Goal: Task Accomplishment & Management: Complete application form

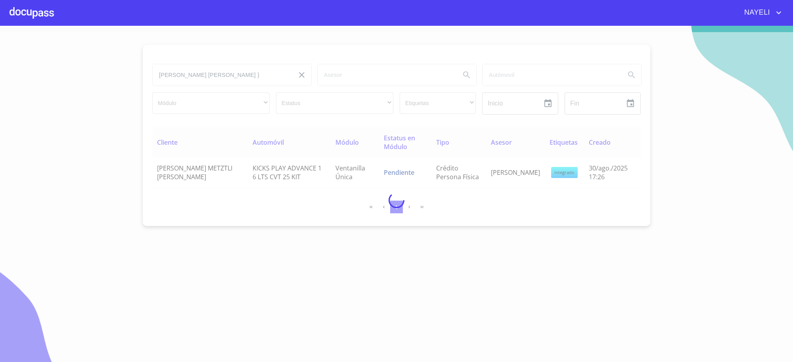
type input "MARIA ELENA"
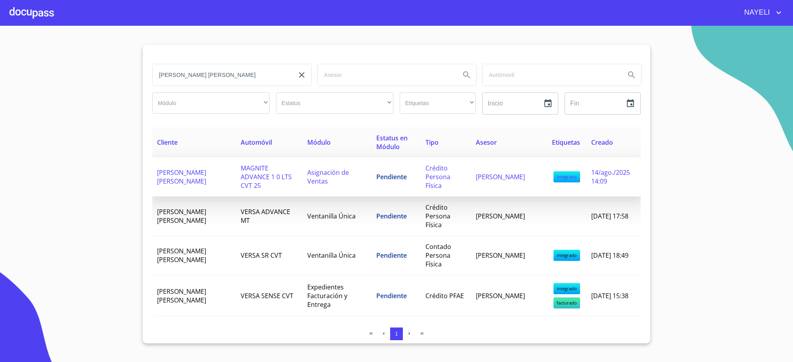
click at [206, 171] on span "MARIA ELENA SANCHEZ VERA" at bounding box center [181, 176] width 49 height 17
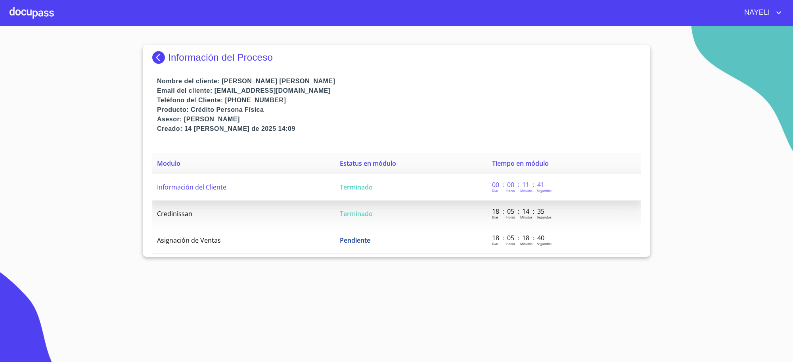
click at [340, 189] on span "Terminado" at bounding box center [356, 187] width 33 height 9
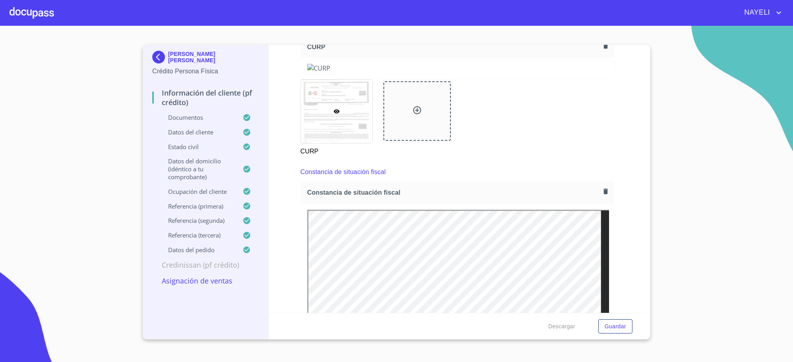
scroll to position [1883, 0]
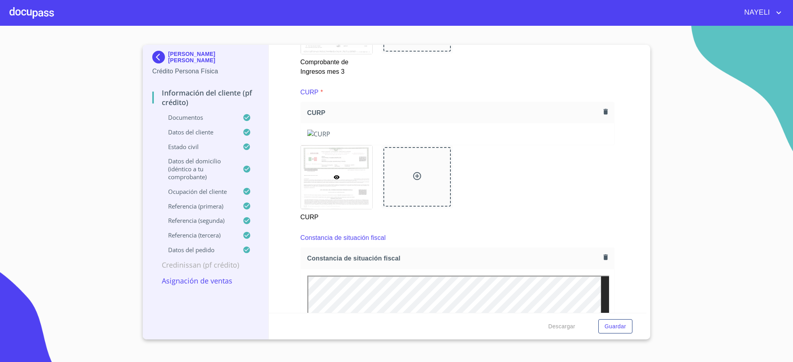
click at [356, 138] on img at bounding box center [457, 134] width 301 height 9
click at [365, 138] on img at bounding box center [457, 134] width 301 height 9
click at [151, 59] on div "MARIA ELENA SANCHEZ VERA Crédito Persona Física Información del cliente (PF cré…" at bounding box center [206, 192] width 126 height 295
click at [157, 59] on img at bounding box center [160, 57] width 16 height 13
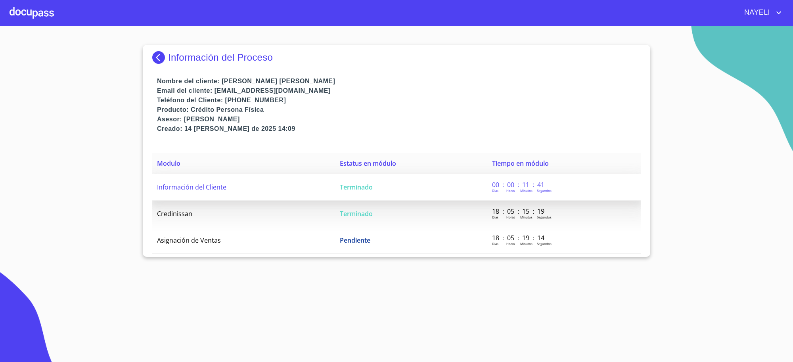
click at [376, 190] on td "Terminado" at bounding box center [411, 187] width 152 height 27
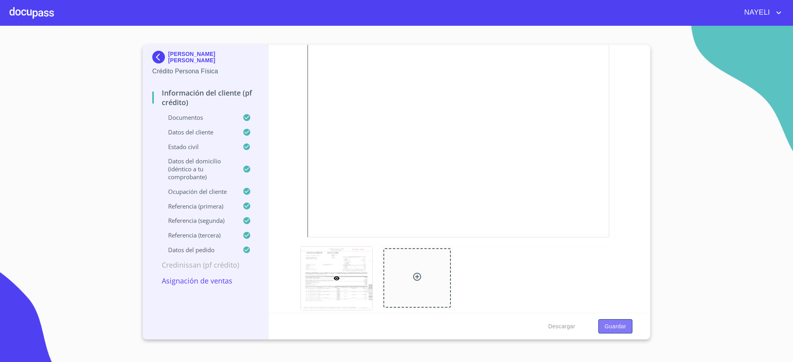
click at [622, 326] on span "Guardar" at bounding box center [615, 327] width 21 height 10
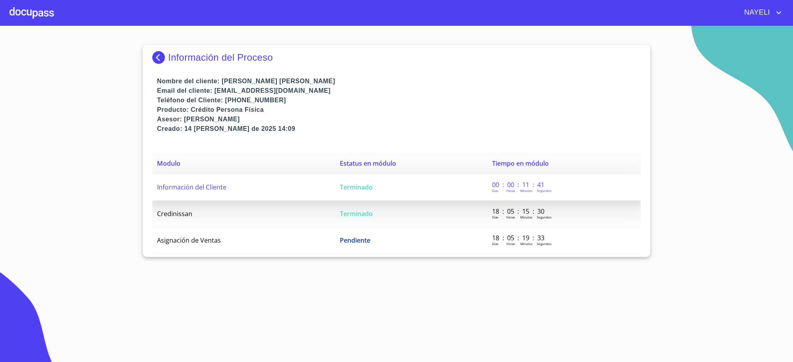
click at [291, 191] on td "Información del Cliente" at bounding box center [243, 187] width 183 height 27
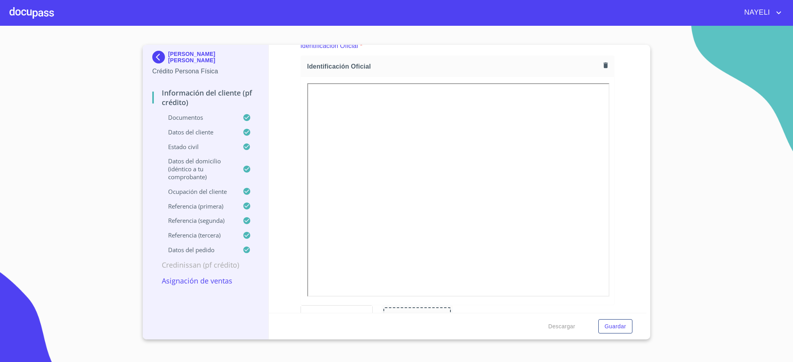
scroll to position [132, 0]
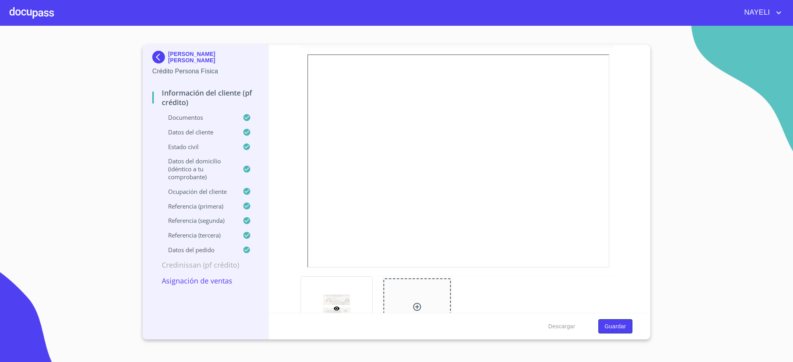
click at [605, 319] on button "Guardar" at bounding box center [615, 326] width 34 height 15
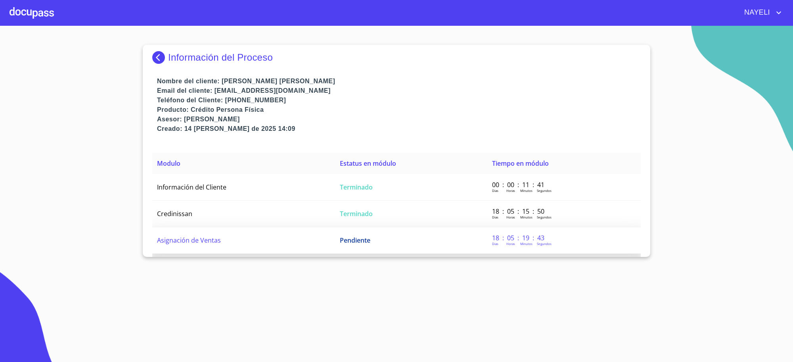
click at [422, 237] on td "Pendiente" at bounding box center [411, 240] width 152 height 27
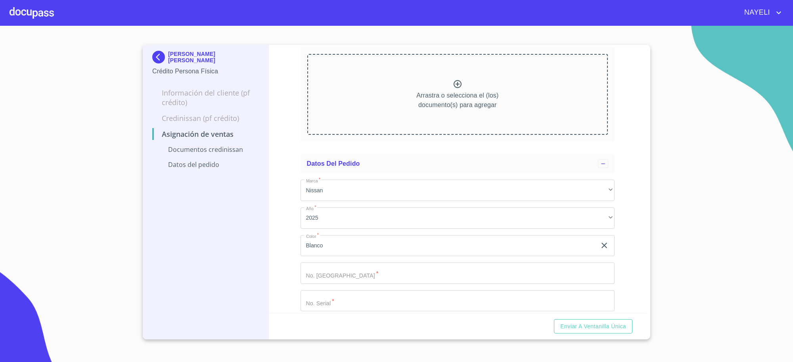
scroll to position [92, 0]
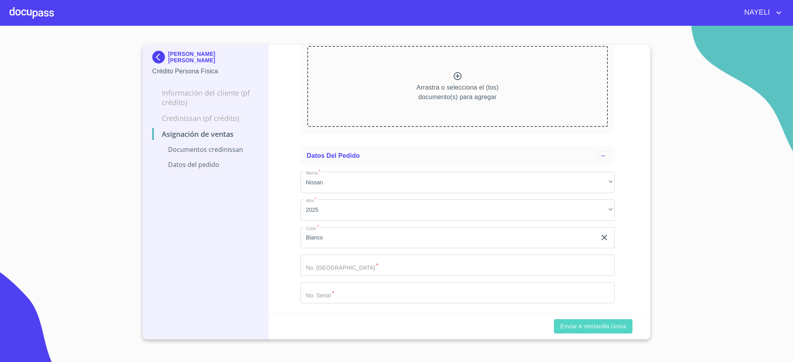
click at [568, 322] on span "Enviar a Ventanilla única" at bounding box center [593, 327] width 66 height 10
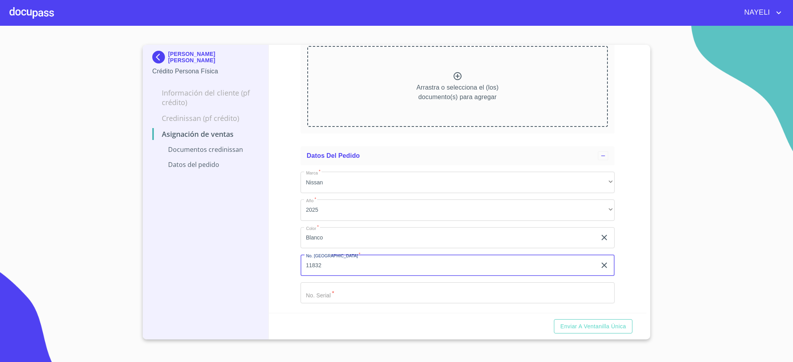
type input "11832"
click at [554, 319] on button "Enviar a Ventanilla única" at bounding box center [593, 326] width 78 height 15
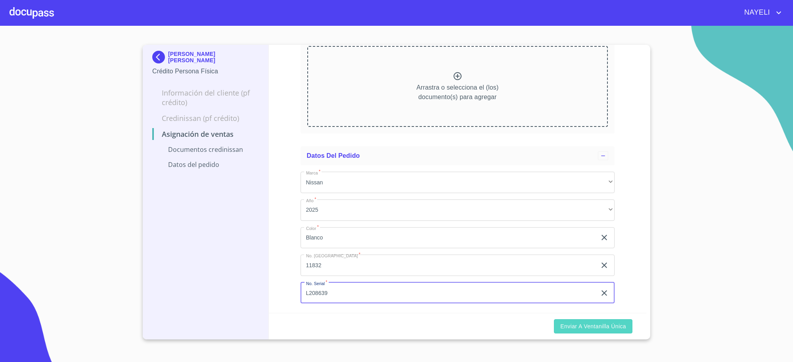
type input "L208639"
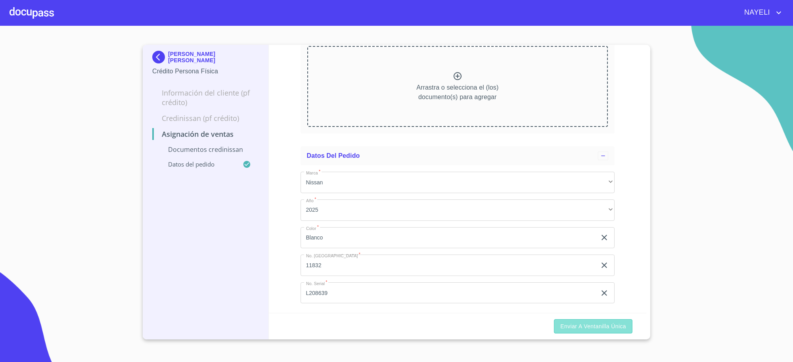
click at [595, 320] on button "Enviar a Ventanilla única" at bounding box center [593, 326] width 78 height 15
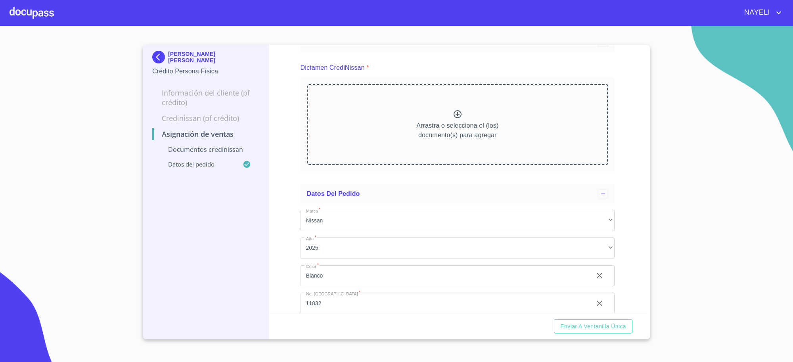
scroll to position [0, 0]
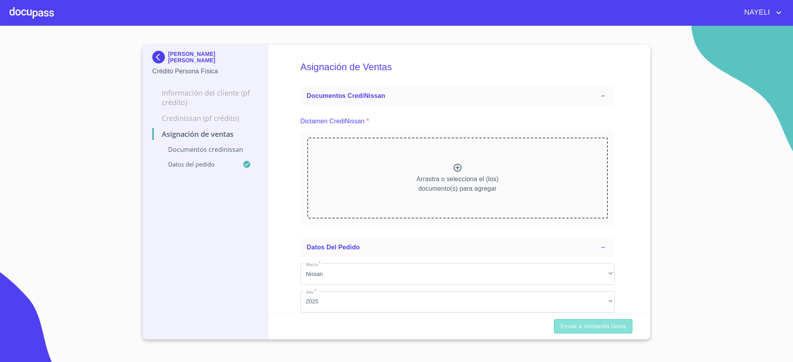
click at [609, 327] on span "Enviar a Ventanilla única" at bounding box center [593, 327] width 66 height 10
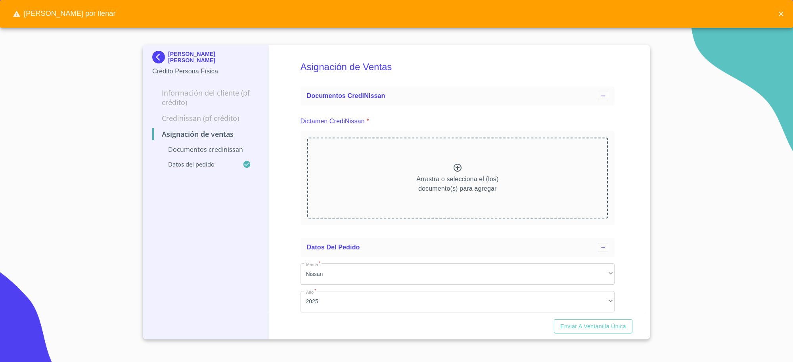
click at [161, 56] on img at bounding box center [160, 57] width 16 height 13
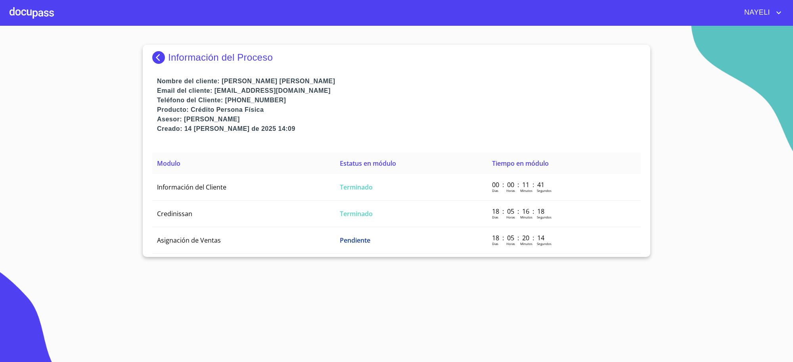
click at [165, 58] on img at bounding box center [160, 57] width 16 height 13
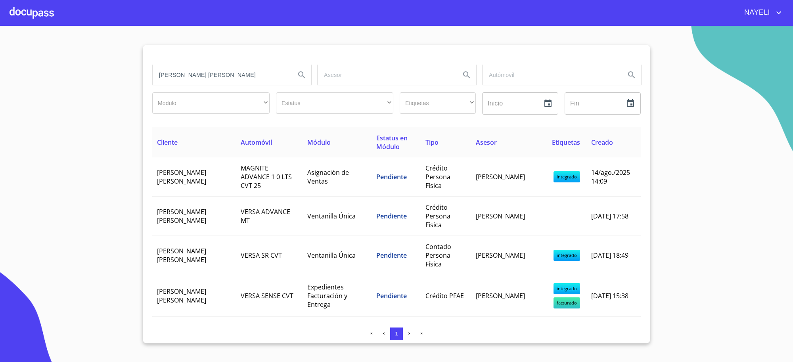
click at [189, 76] on input "MARIA ELENA" at bounding box center [221, 74] width 136 height 21
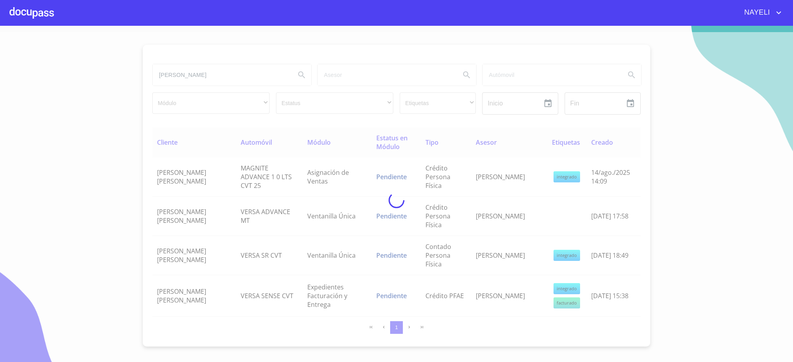
type input "JOSE ALEXIS"
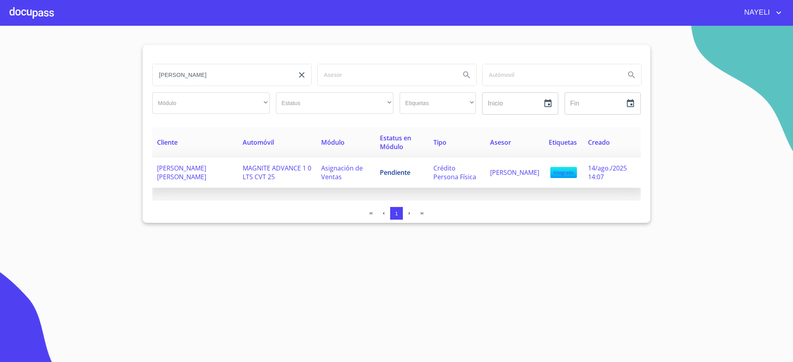
click at [282, 173] on td "MAGNITE ADVANCE 1 0 LTS CVT 25" at bounding box center [277, 172] width 78 height 31
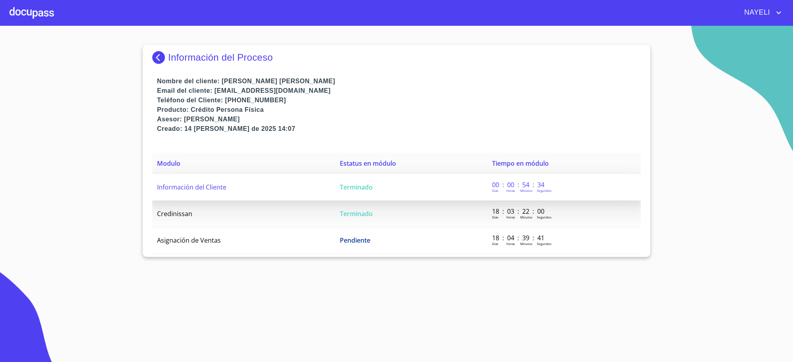
click at [409, 191] on td "Terminado" at bounding box center [411, 187] width 152 height 27
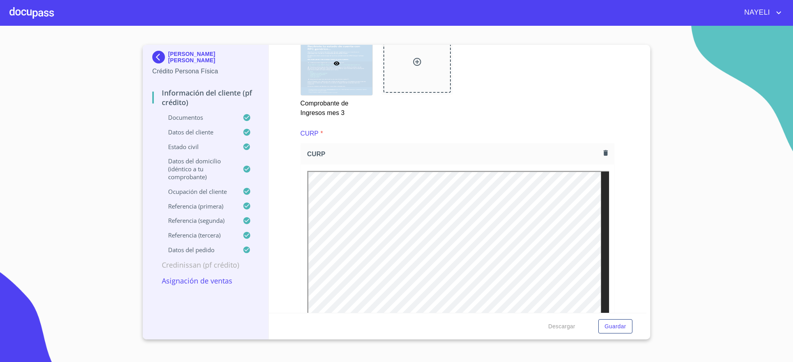
scroll to position [1916, 0]
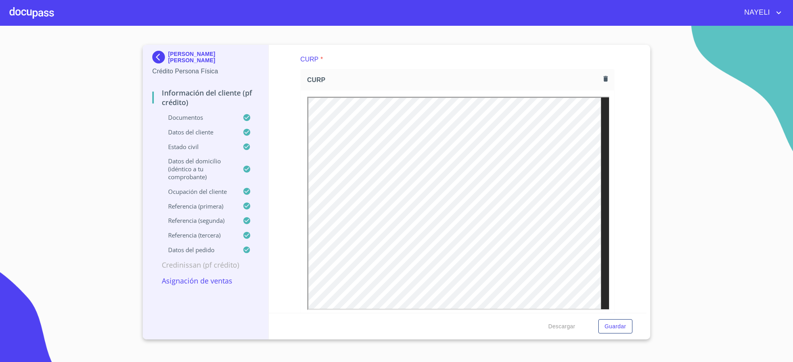
click at [172, 58] on p "JOSE ALEXIS CALOCA PEÑA" at bounding box center [213, 57] width 91 height 13
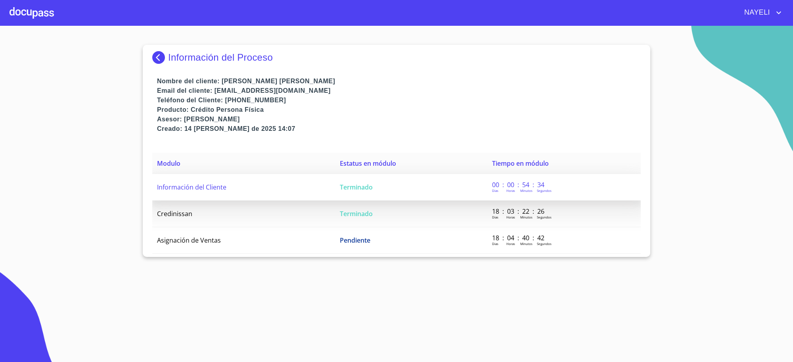
click at [268, 191] on td "Información del Cliente" at bounding box center [243, 187] width 183 height 27
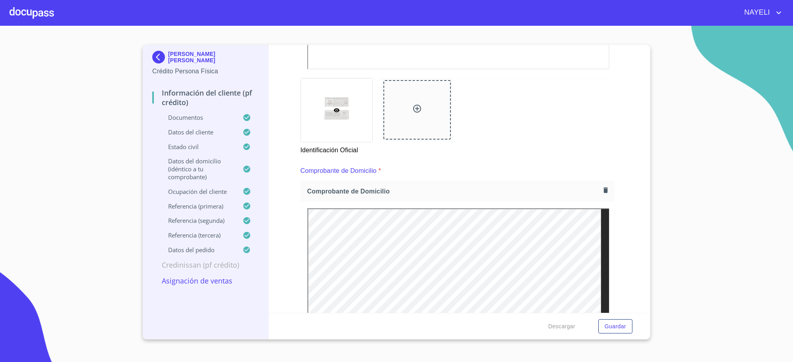
click at [188, 59] on p "JOSE ALEXIS CALOCA PEÑA" at bounding box center [213, 57] width 91 height 13
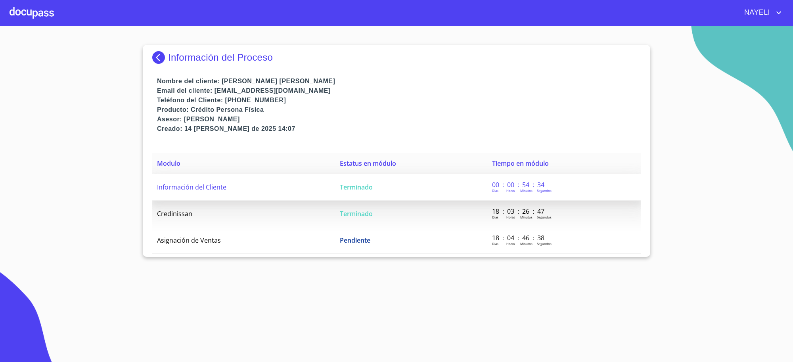
click at [406, 191] on td "Terminado" at bounding box center [411, 187] width 152 height 27
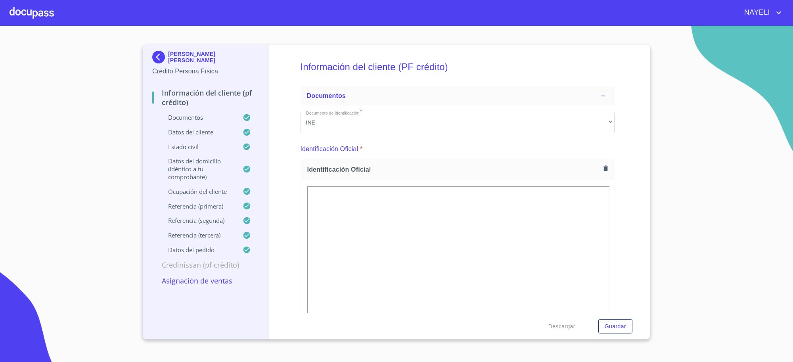
click at [163, 60] on img at bounding box center [160, 57] width 16 height 13
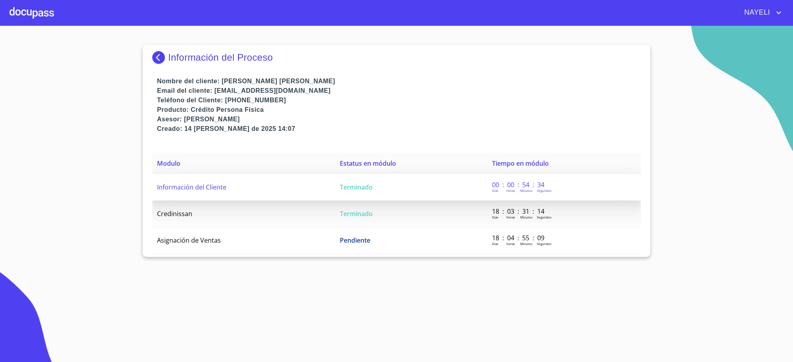
click at [426, 188] on td "Terminado" at bounding box center [411, 187] width 152 height 27
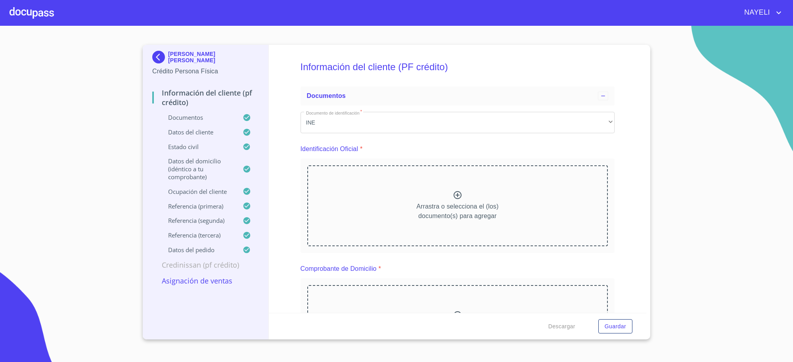
click at [163, 56] on img at bounding box center [160, 57] width 16 height 13
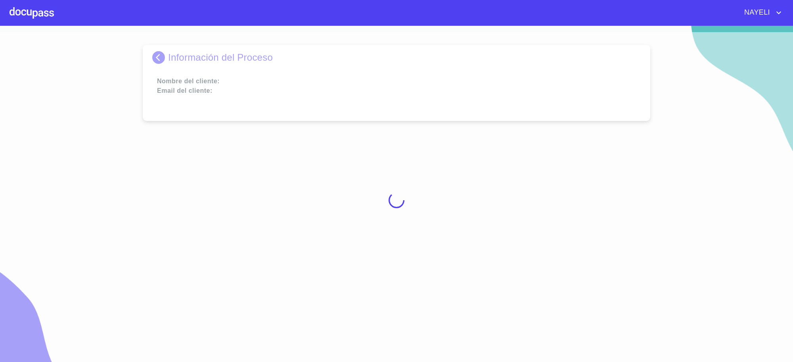
click at [163, 56] on div at bounding box center [396, 200] width 793 height 336
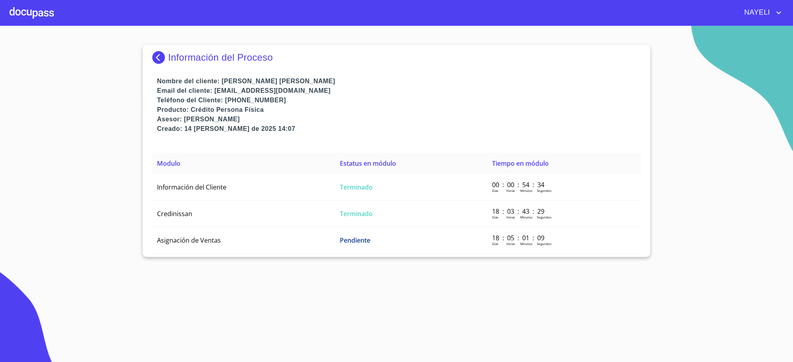
click at [158, 57] on img at bounding box center [160, 57] width 16 height 13
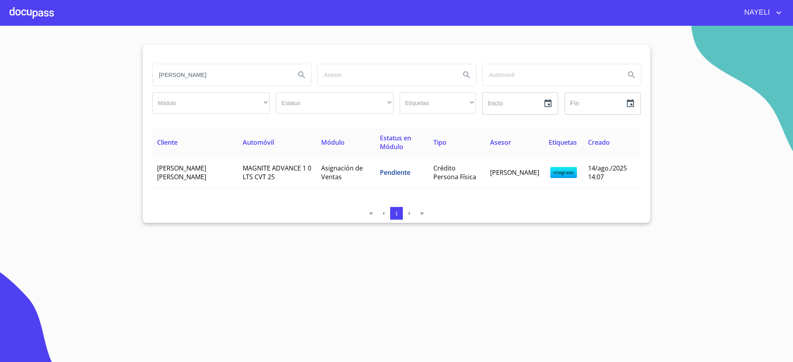
click at [214, 75] on input "JOSE ALEXIS" at bounding box center [221, 74] width 136 height 21
type input "luis manuel gomez"
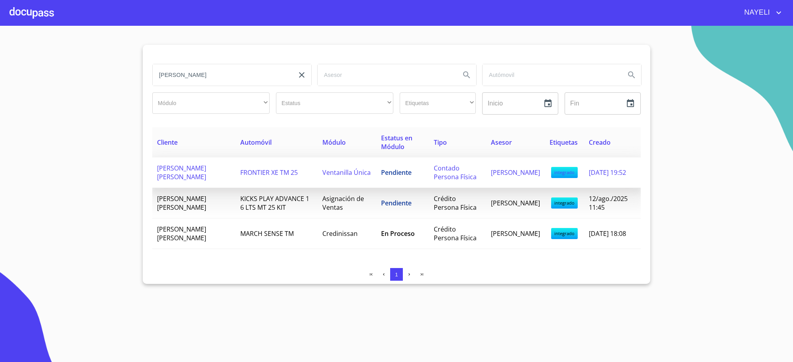
click at [278, 177] on span "FRONTIER XE TM 25" at bounding box center [268, 172] width 57 height 9
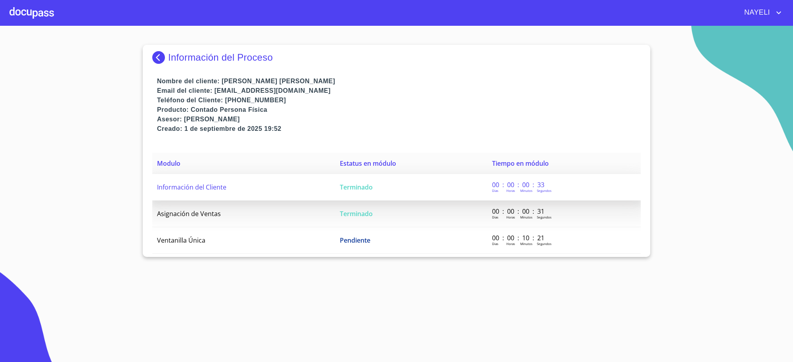
click at [402, 195] on td "Terminado" at bounding box center [411, 187] width 152 height 27
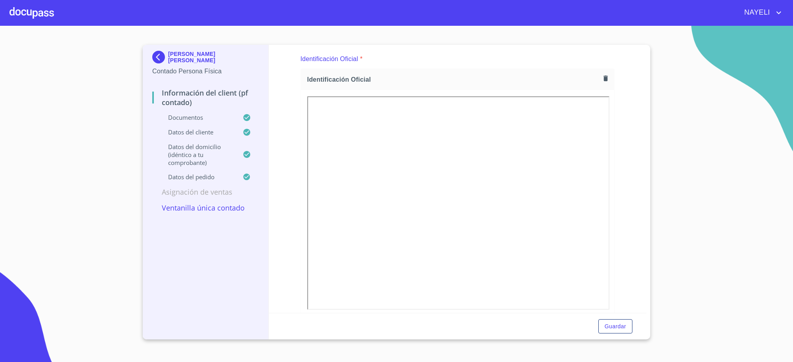
scroll to position [99, 0]
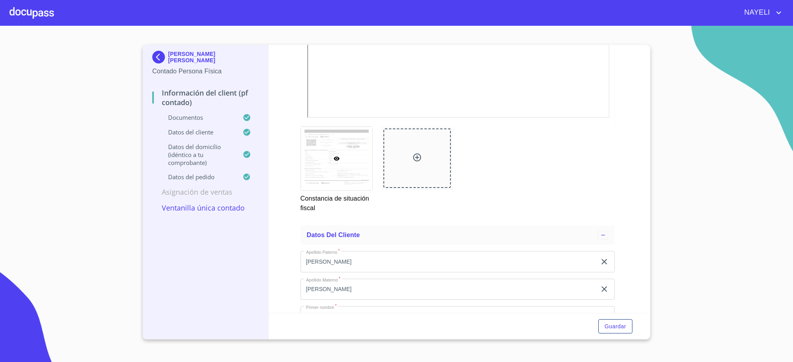
scroll to position [1255, 0]
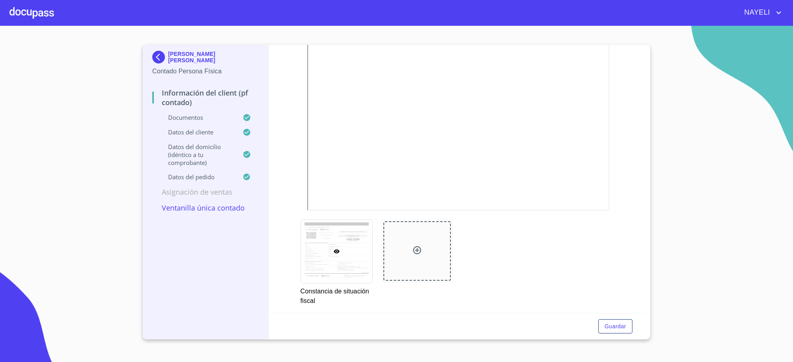
click at [149, 56] on div "LUIS MANUEL GOMEZ MARTIN Contado Persona Física Información del Client (PF cont…" at bounding box center [206, 192] width 126 height 295
click at [153, 55] on img at bounding box center [160, 57] width 16 height 13
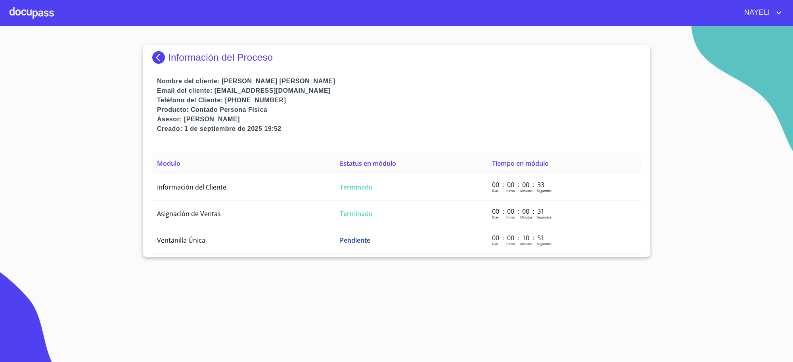
click at [163, 56] on img at bounding box center [160, 57] width 16 height 13
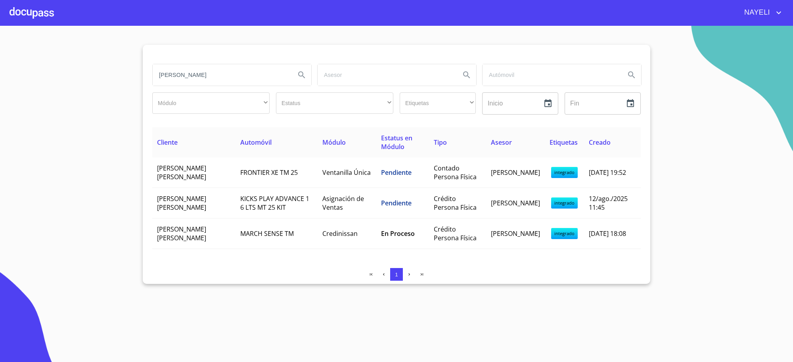
click at [219, 69] on input "luis manuel gomez" at bounding box center [221, 74] width 136 height 21
type input "oscar ernesto"
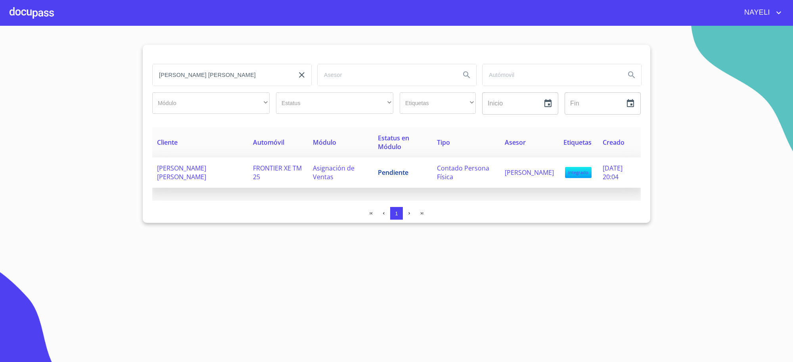
click at [411, 175] on td "Pendiente" at bounding box center [402, 172] width 59 height 31
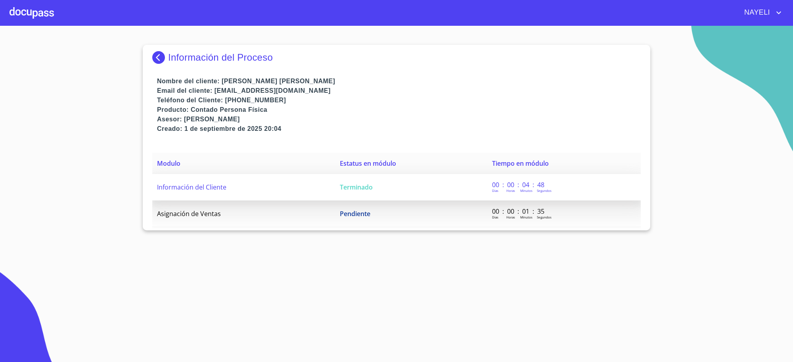
click at [362, 186] on span "Terminado" at bounding box center [356, 187] width 33 height 9
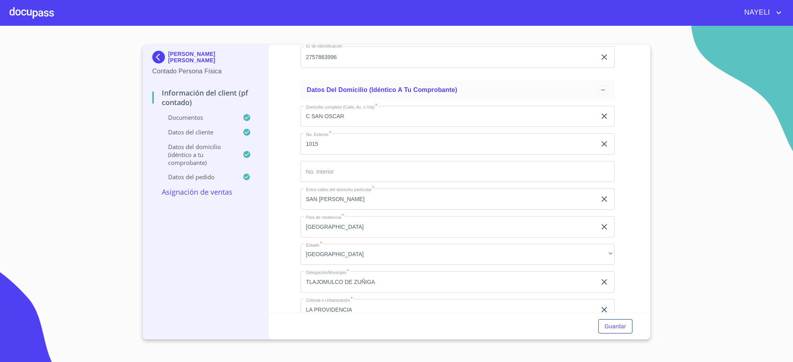
scroll to position [1882, 0]
click at [389, 205] on input "SAN FERNANDO" at bounding box center [448, 200] width 296 height 21
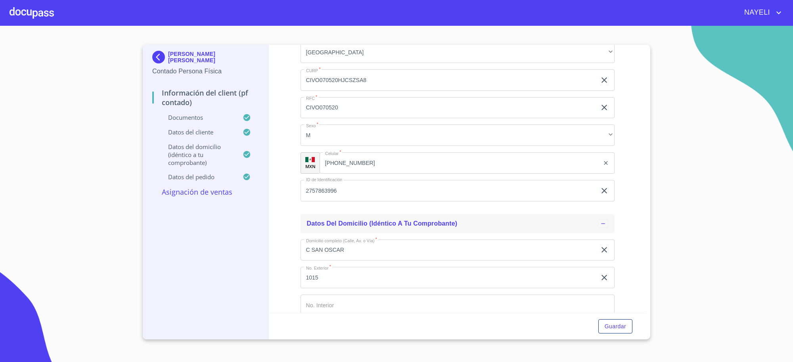
scroll to position [1717, 0]
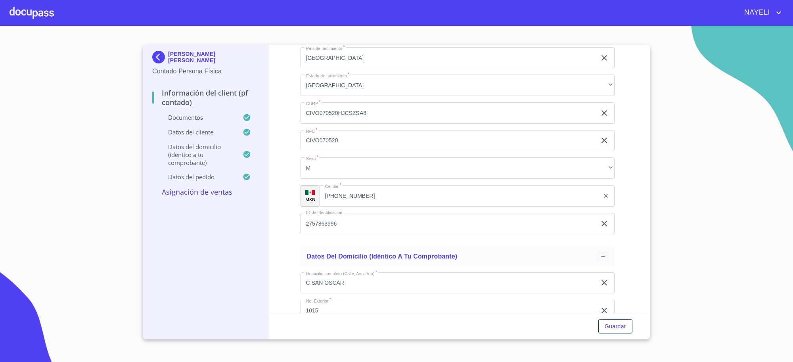
type input "SAN GUILLERMO"
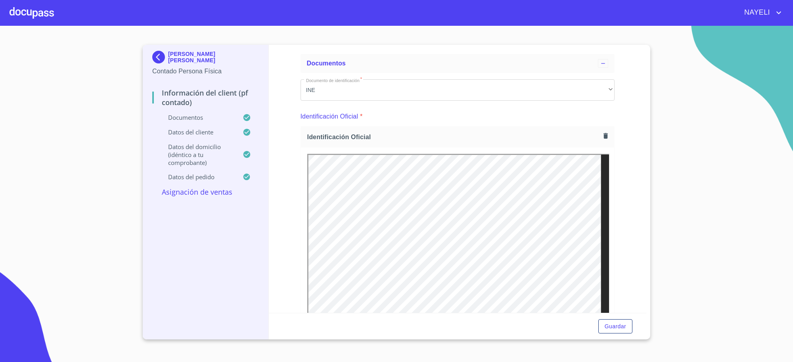
scroll to position [0, 0]
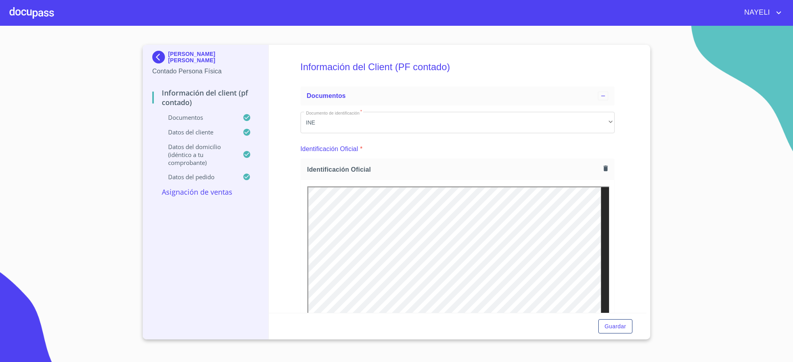
type input "CIVO0705206B1"
click at [159, 60] on img at bounding box center [160, 57] width 16 height 13
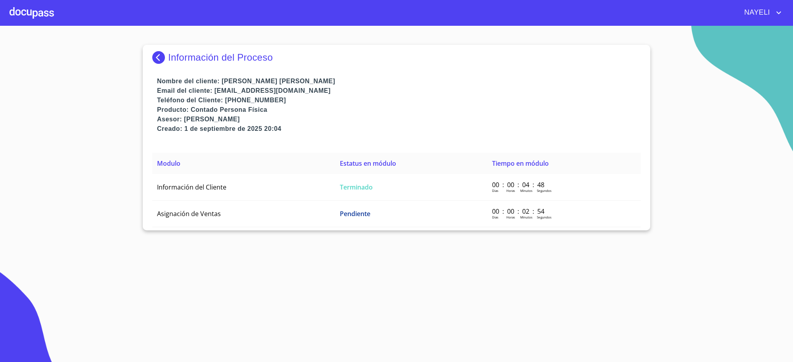
click at [173, 51] on div "Información del Proceso" at bounding box center [396, 57] width 488 height 13
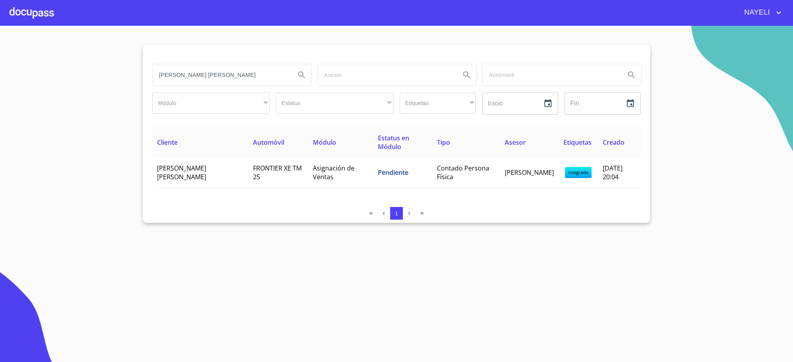
click at [227, 77] on input "oscar ernesto" at bounding box center [221, 74] width 136 height 21
type input "OSCAR TADEO"
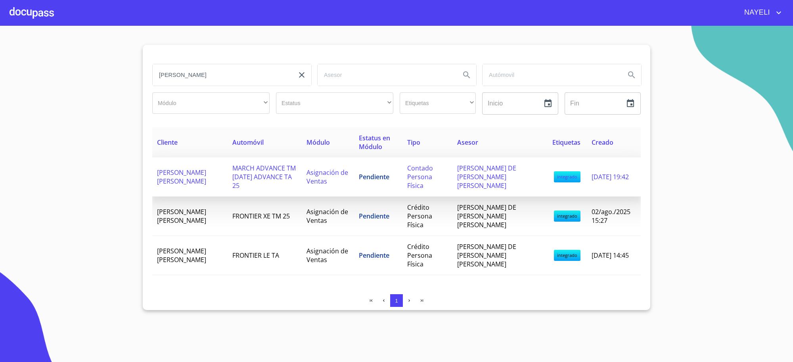
click at [354, 172] on td "Asignación de Ventas" at bounding box center [328, 176] width 52 height 39
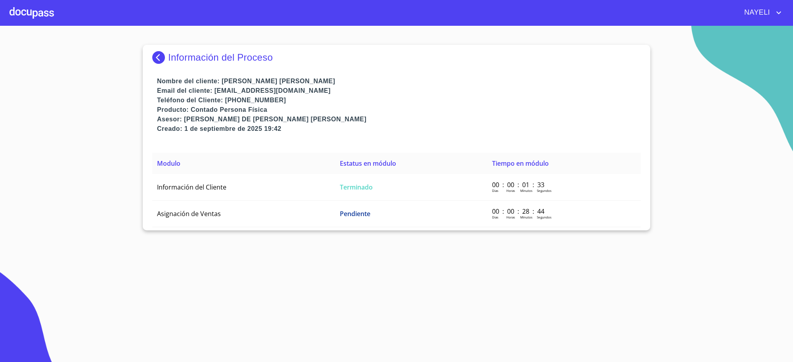
click at [365, 172] on th "Estatus en módulo" at bounding box center [411, 163] width 152 height 21
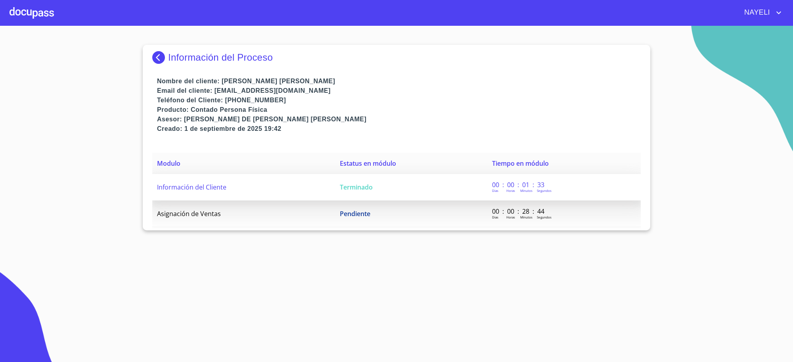
click at [362, 185] on span "Terminado" at bounding box center [356, 187] width 33 height 9
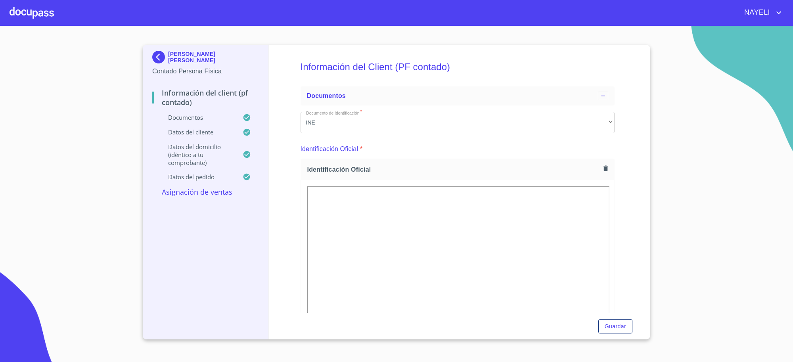
click at [194, 58] on p "OSCAR TADEO MARTINEZ SANTERO" at bounding box center [213, 57] width 91 height 13
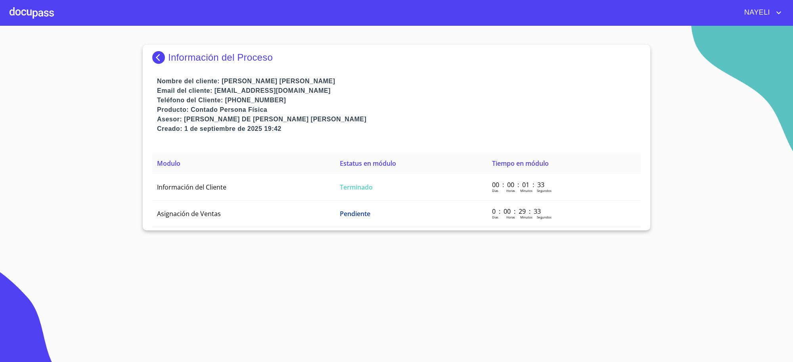
click at [194, 58] on p "Información del Proceso" at bounding box center [220, 57] width 105 height 11
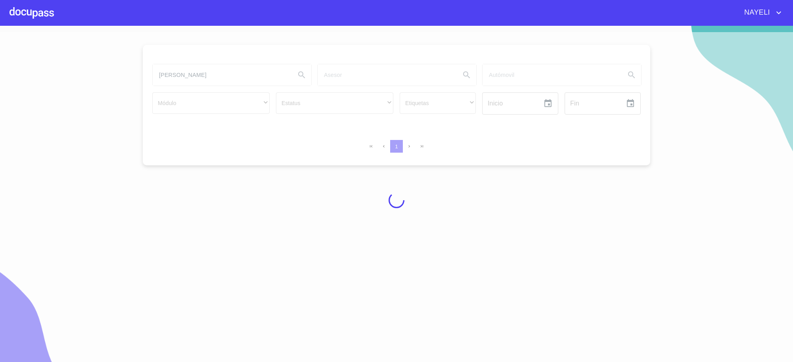
click at [197, 75] on div at bounding box center [396, 200] width 793 height 336
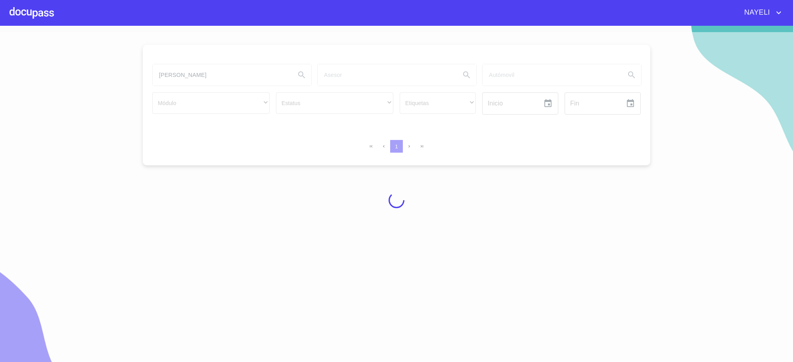
click at [197, 75] on div at bounding box center [396, 200] width 793 height 336
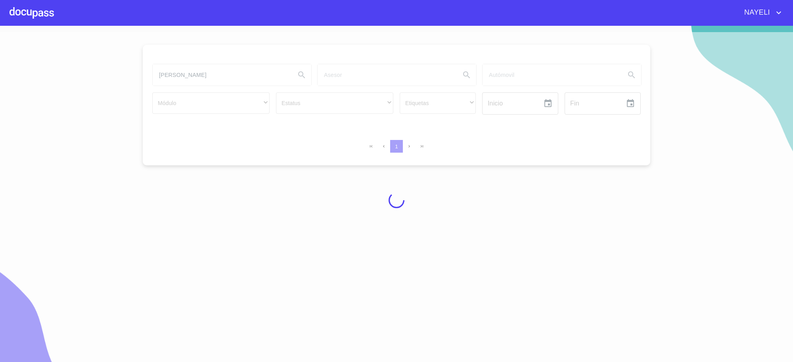
click at [197, 75] on div at bounding box center [396, 200] width 793 height 336
click at [197, 75] on input "OSCAR TADEO" at bounding box center [221, 74] width 136 height 21
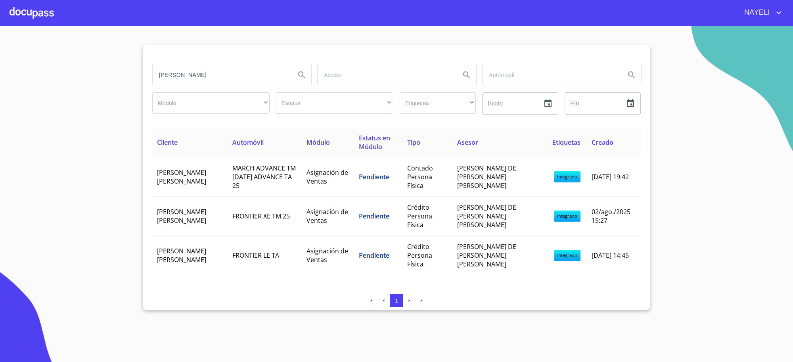
click at [197, 75] on input "OSCAR TADEO" at bounding box center [221, 74] width 136 height 21
type input "DANTE SANTOS"
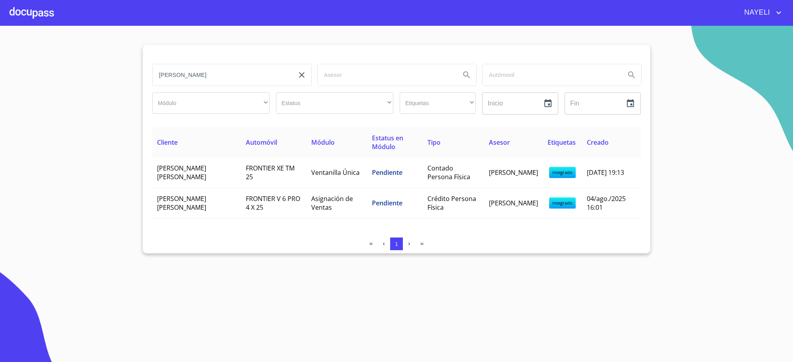
click at [341, 180] on td "Ventanilla Única" at bounding box center [336, 172] width 61 height 31
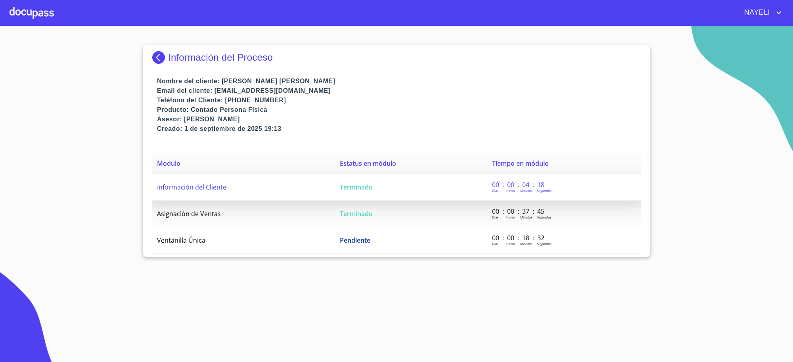
click at [329, 186] on td "Información del Cliente" at bounding box center [243, 187] width 183 height 27
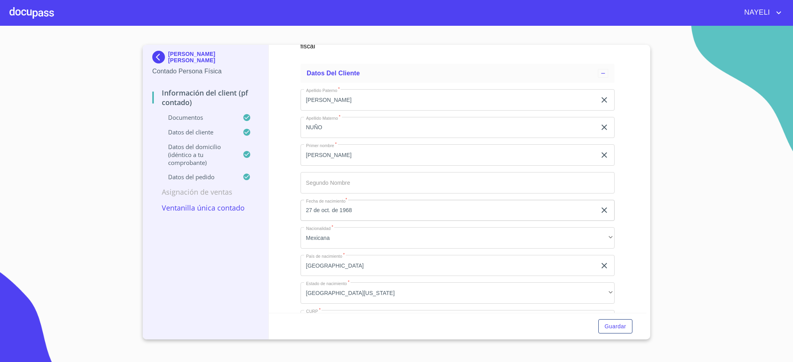
scroll to position [1222, 0]
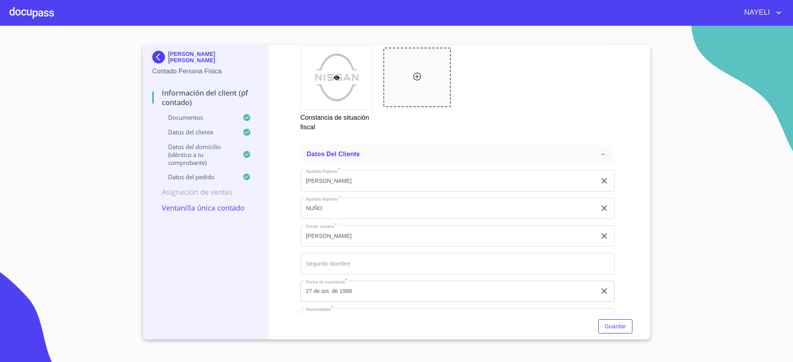
click at [154, 59] on img at bounding box center [160, 57] width 16 height 13
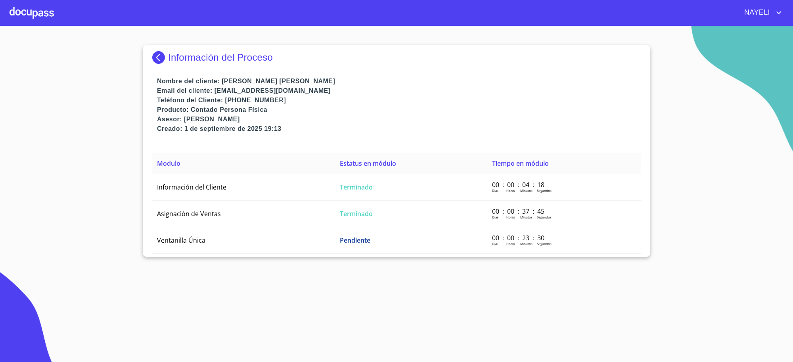
click at [183, 61] on p "Información del Proceso" at bounding box center [220, 57] width 105 height 11
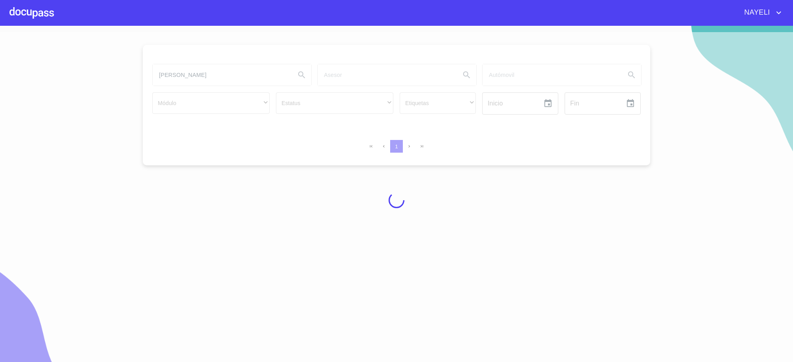
click at [217, 77] on div at bounding box center [396, 200] width 793 height 336
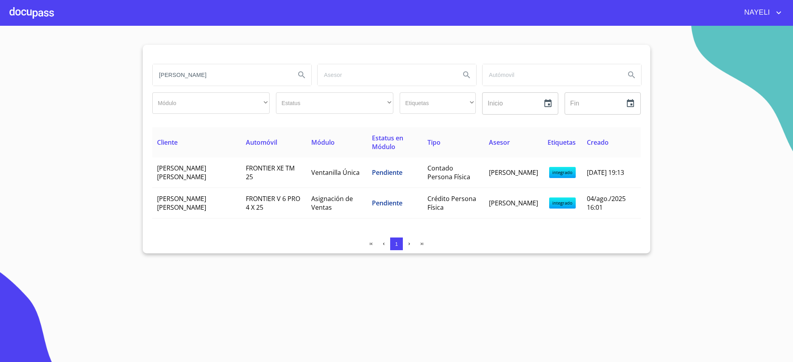
click at [217, 77] on input "DANTE SANTOS" at bounding box center [221, 74] width 136 height 21
type input "oscar ernesto"
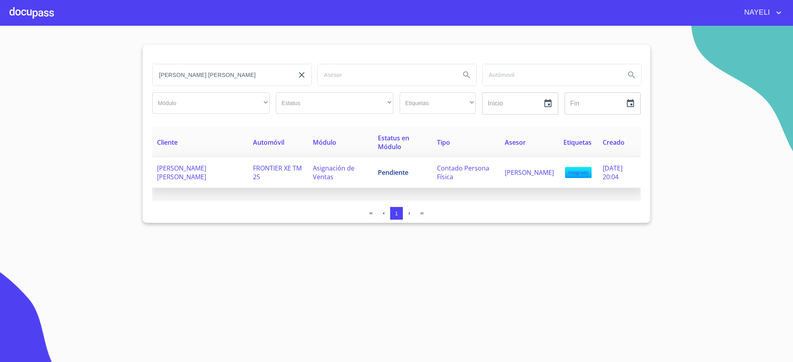
click at [358, 168] on td "Asignación de Ventas" at bounding box center [340, 172] width 65 height 31
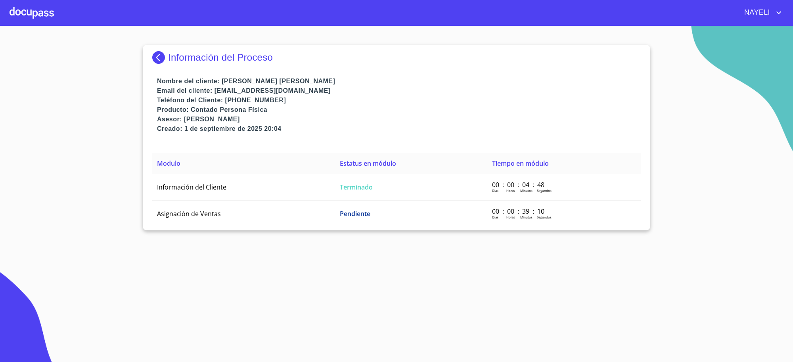
click at [172, 58] on p "Información del Proceso" at bounding box center [220, 57] width 105 height 11
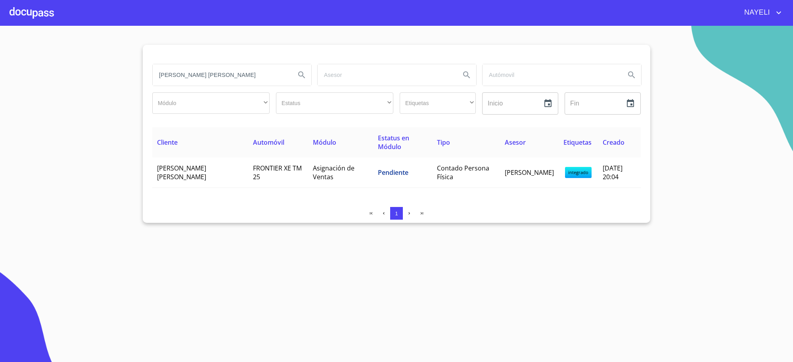
click at [209, 73] on input "oscar ernesto" at bounding box center [221, 74] width 136 height 21
type input "sergio eduardo"
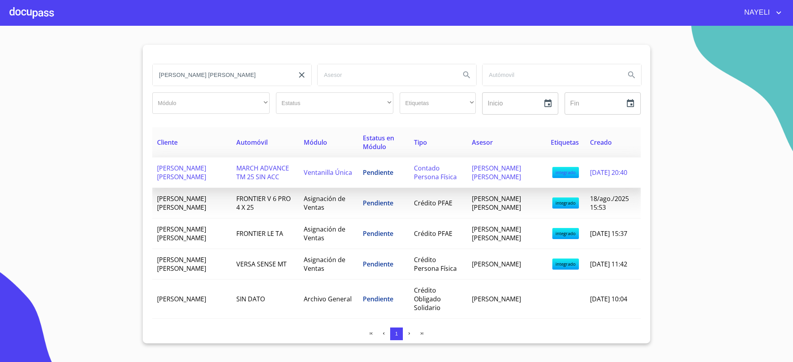
click at [268, 169] on span "MARCH ADVANCE TM 25 SIN ACC" at bounding box center [262, 172] width 53 height 17
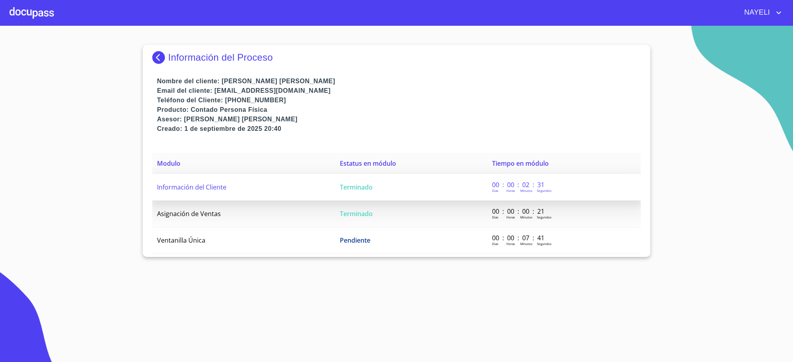
click at [364, 182] on td "Terminado" at bounding box center [411, 187] width 152 height 27
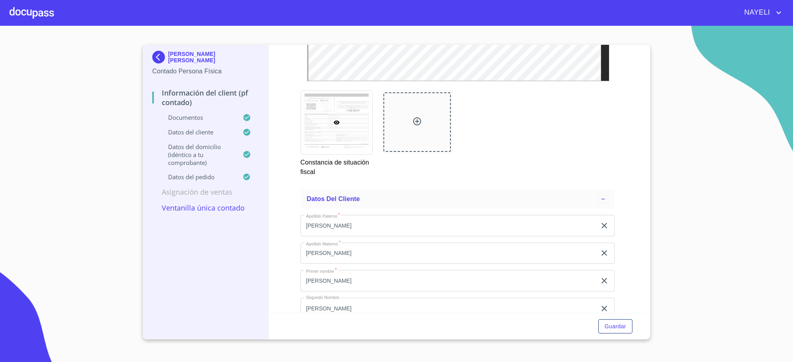
scroll to position [1420, 0]
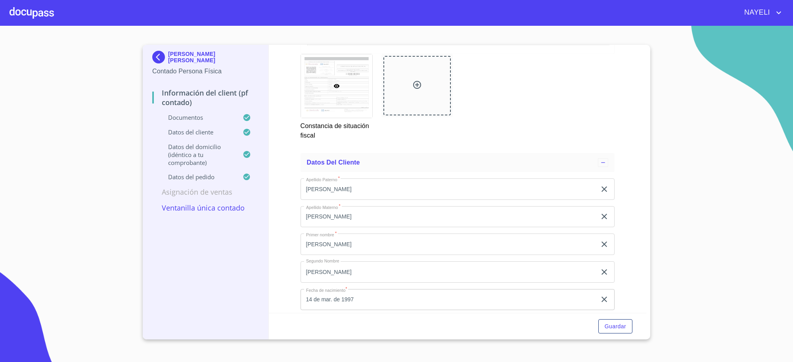
click at [163, 55] on img at bounding box center [160, 57] width 16 height 13
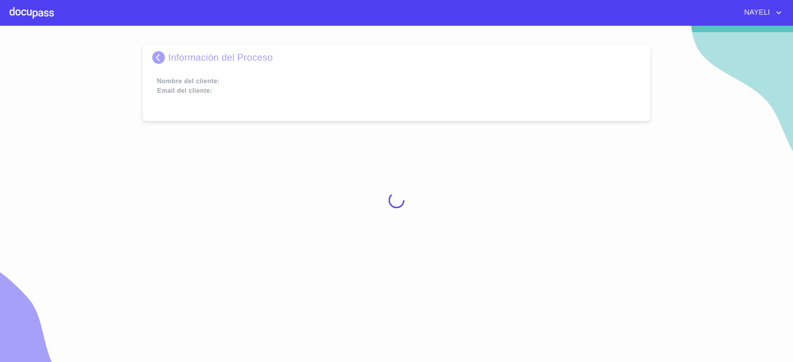
click at [163, 55] on div at bounding box center [396, 200] width 793 height 336
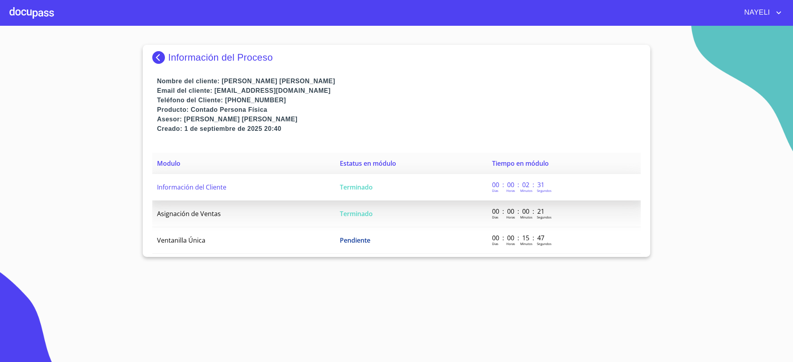
click at [226, 183] on td "Información del Cliente" at bounding box center [243, 187] width 183 height 27
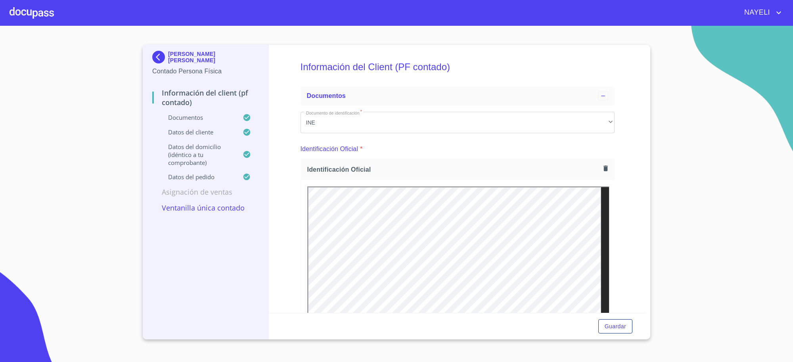
click at [179, 61] on p "SERGIO EDUARDO GOMEZ VARELA" at bounding box center [213, 57] width 91 height 13
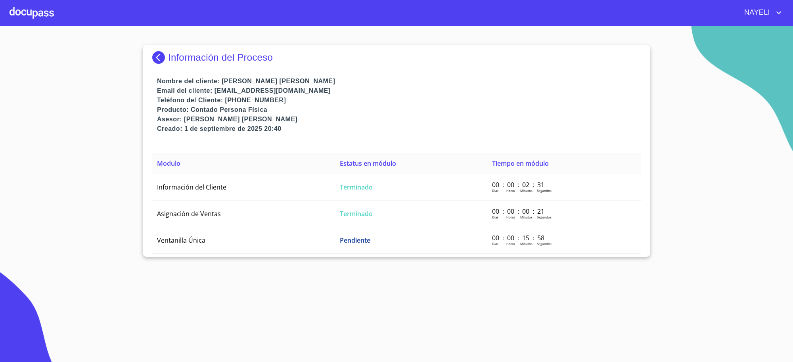
click at [157, 52] on img at bounding box center [160, 57] width 16 height 13
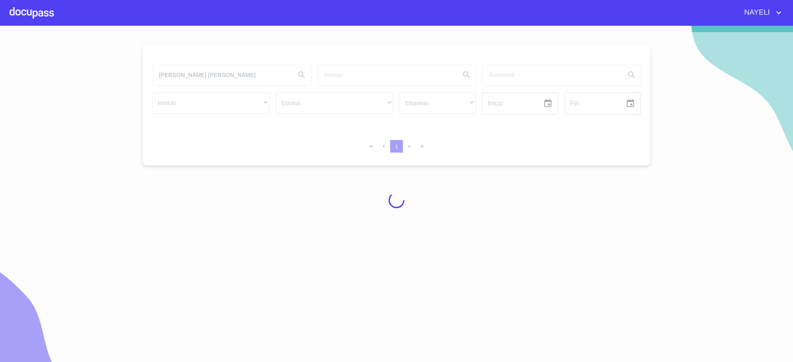
click at [192, 76] on div at bounding box center [396, 200] width 793 height 336
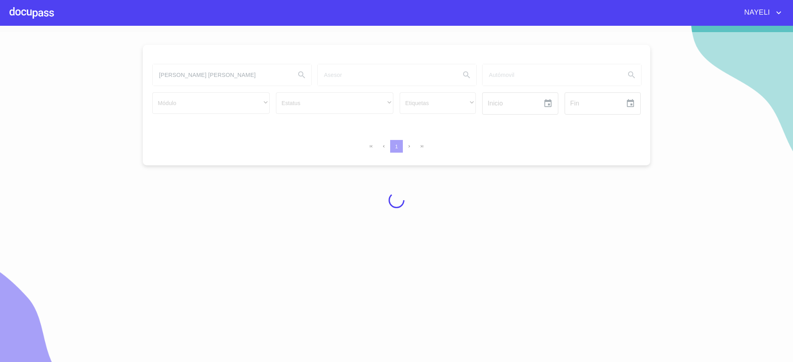
click at [192, 76] on div at bounding box center [396, 200] width 793 height 336
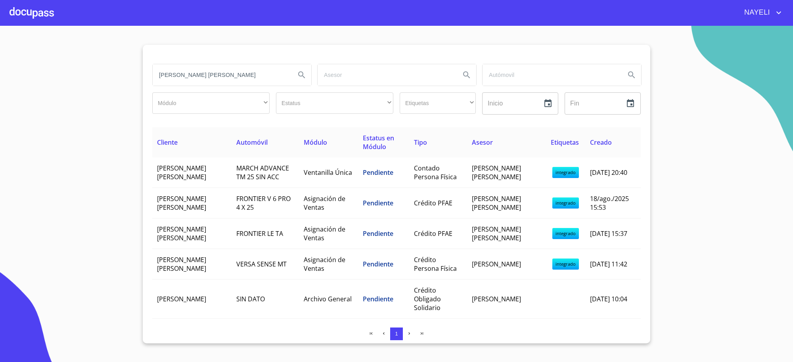
click at [192, 76] on input "sergio eduardo" at bounding box center [221, 74] width 136 height 21
type input "velia"
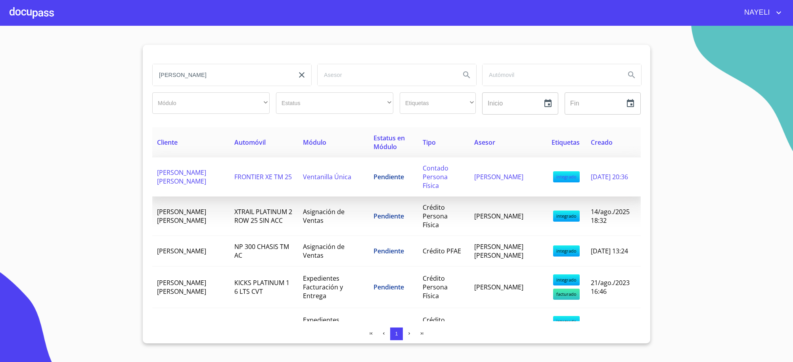
click at [380, 181] on td "Pendiente" at bounding box center [394, 176] width 50 height 39
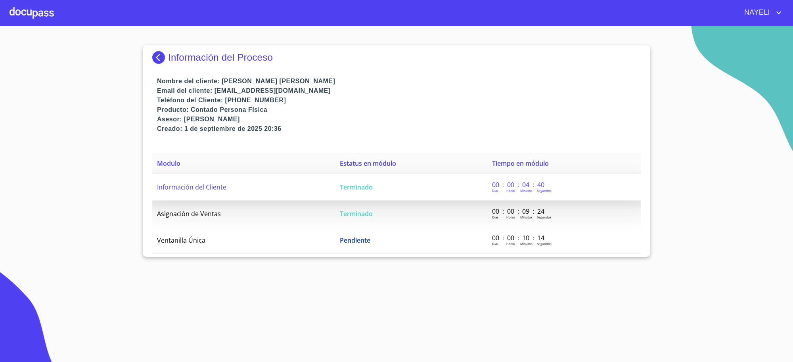
click at [381, 189] on td "Terminado" at bounding box center [411, 187] width 152 height 27
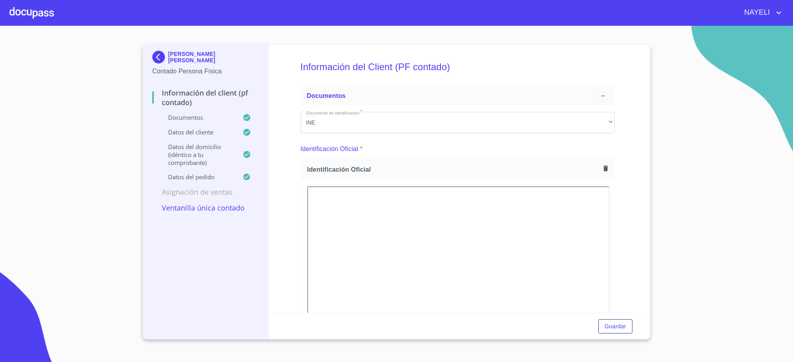
click at [679, 134] on section "VELIA BERENICE ALONSO Y SOSA Contado Persona Física Información del Client (PF …" at bounding box center [396, 194] width 793 height 336
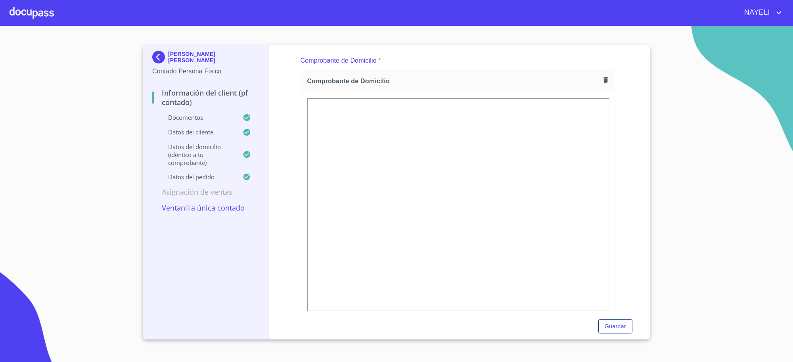
scroll to position [429, 0]
click at [155, 48] on div "VELIA BERENICE ALONSO Y SOSA Contado Persona Física" at bounding box center [205, 63] width 107 height 37
click at [160, 59] on img at bounding box center [160, 57] width 16 height 13
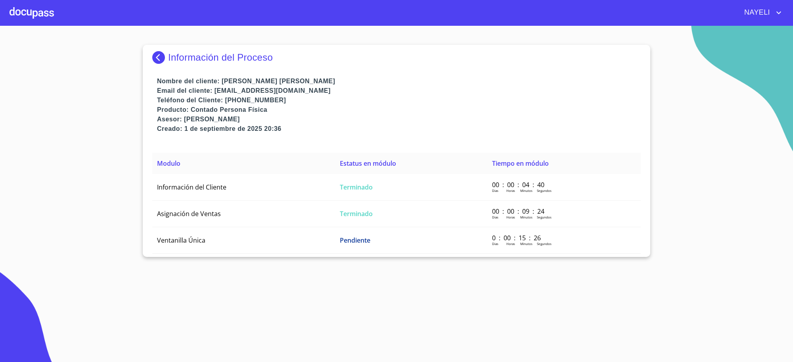
click at [160, 59] on img at bounding box center [160, 57] width 16 height 13
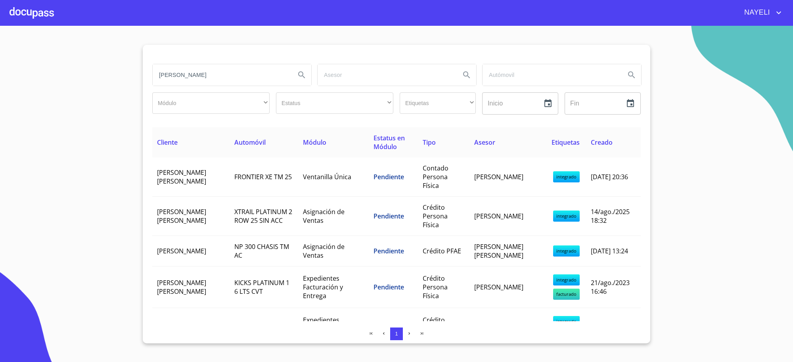
click at [246, 86] on input "velia" at bounding box center [221, 74] width 136 height 21
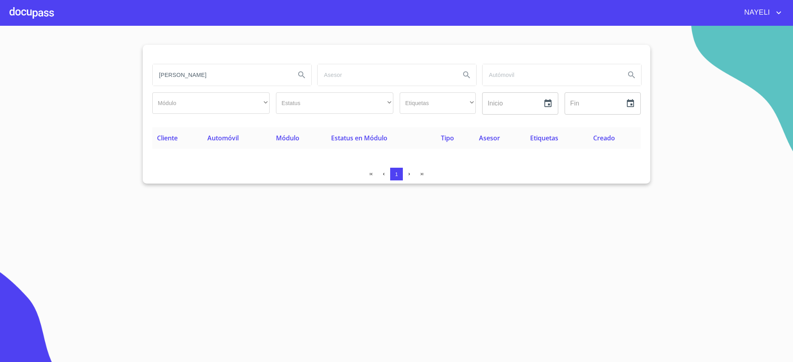
type input "javier miralrio"
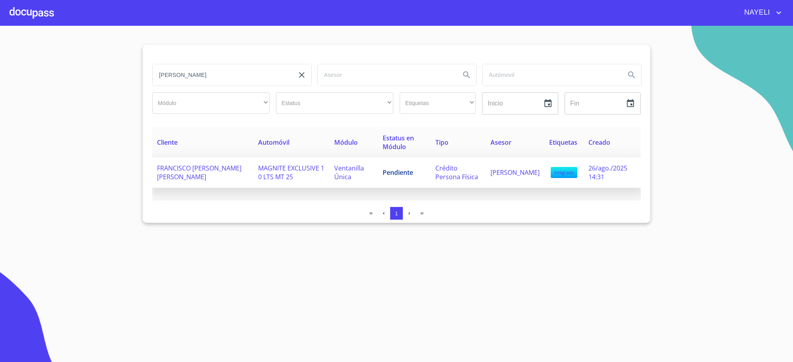
click at [413, 173] on td "Pendiente" at bounding box center [404, 172] width 53 height 31
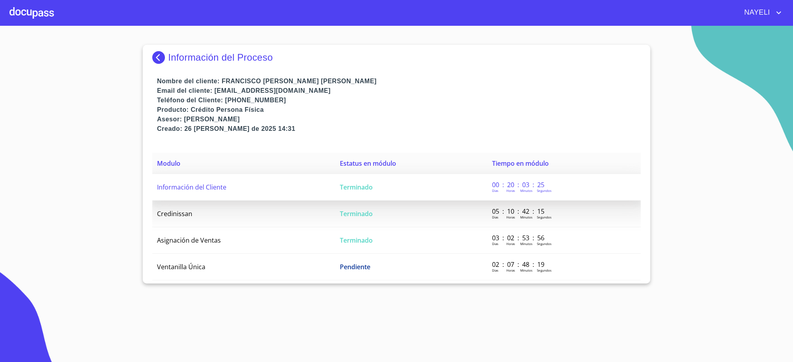
click at [413, 186] on td "Terminado" at bounding box center [411, 187] width 152 height 27
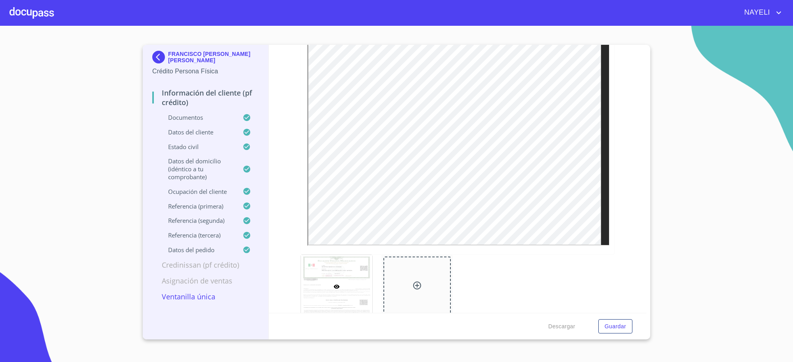
scroll to position [1982, 0]
click at [565, 44] on section "FRANCISCO JAVIER MIRALRIO MARIN Crédito Persona Física Información del cliente …" at bounding box center [396, 194] width 793 height 336
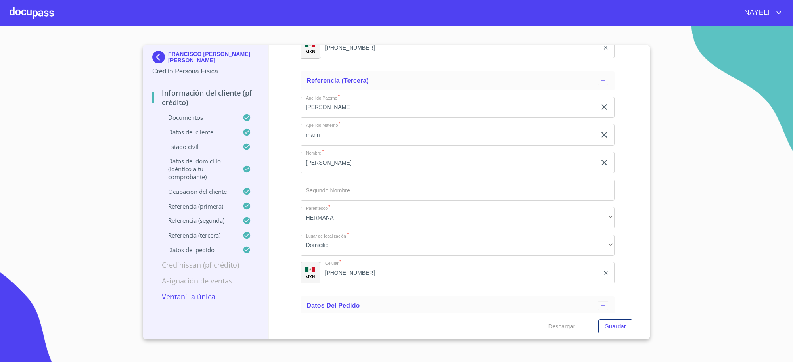
scroll to position [4472, 0]
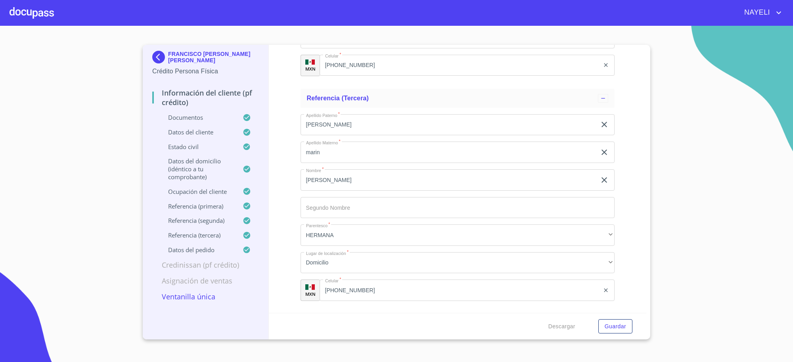
click at [167, 55] on img at bounding box center [160, 57] width 16 height 13
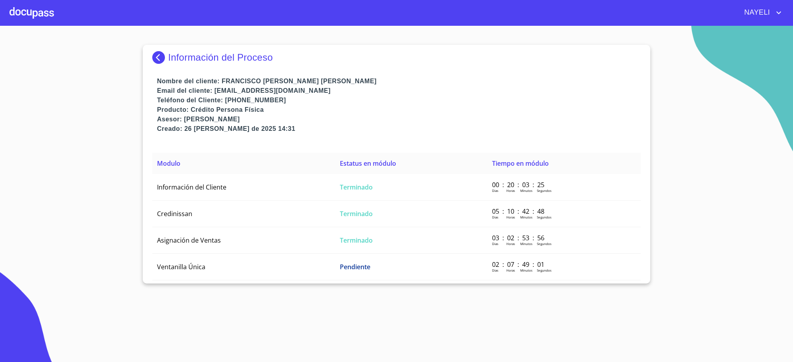
click at [175, 56] on p "Información del Proceso" at bounding box center [220, 57] width 105 height 11
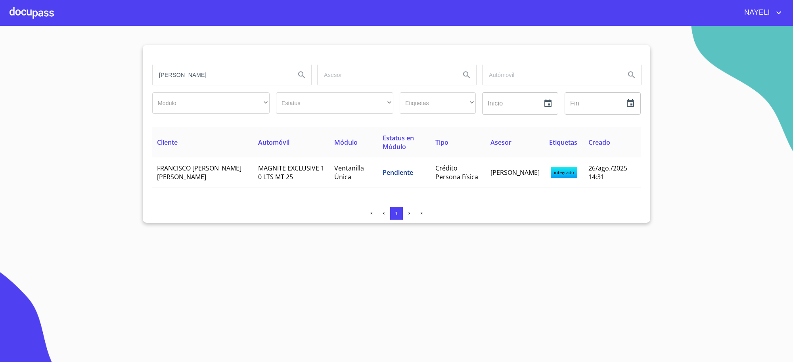
click at [209, 73] on input "javier miralrio" at bounding box center [221, 74] width 136 height 21
type input "alma guadalupe"
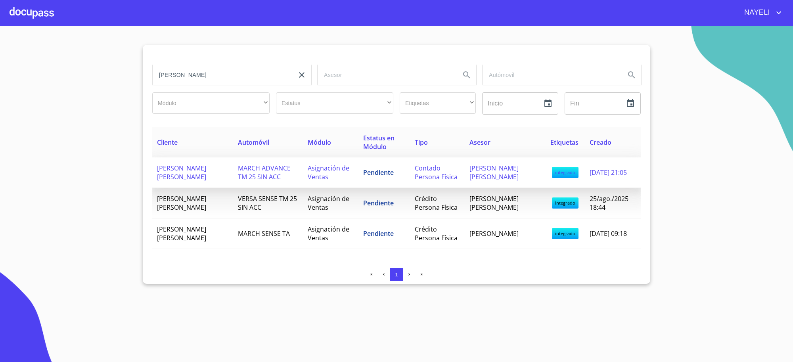
click at [339, 184] on td "Asignación de Ventas" at bounding box center [331, 172] width 56 height 31
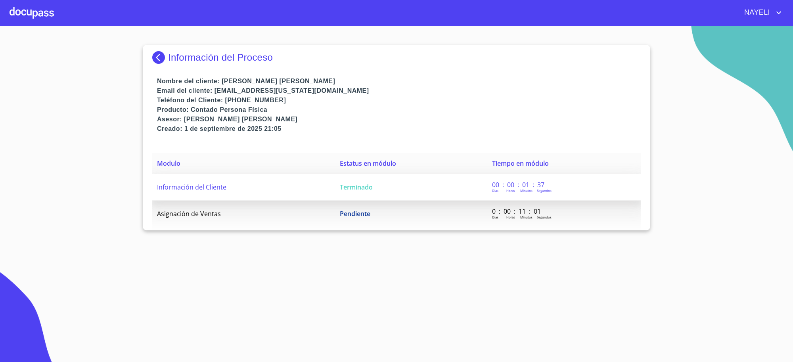
click at [338, 192] on td "Terminado" at bounding box center [411, 187] width 152 height 27
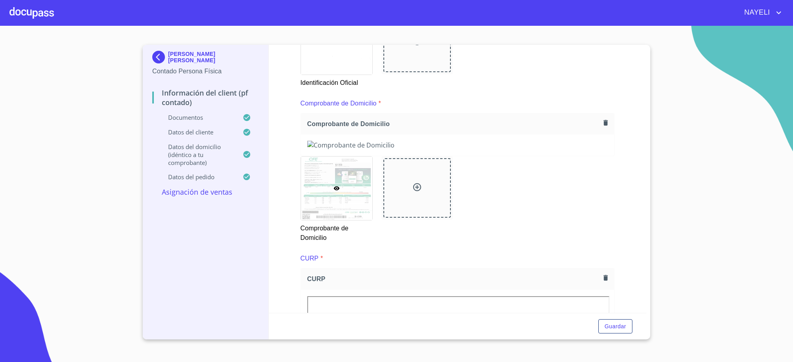
scroll to position [396, 0]
click at [169, 54] on p "ALMA GUADALUPE NAJAR GONZALEZ" at bounding box center [213, 57] width 91 height 13
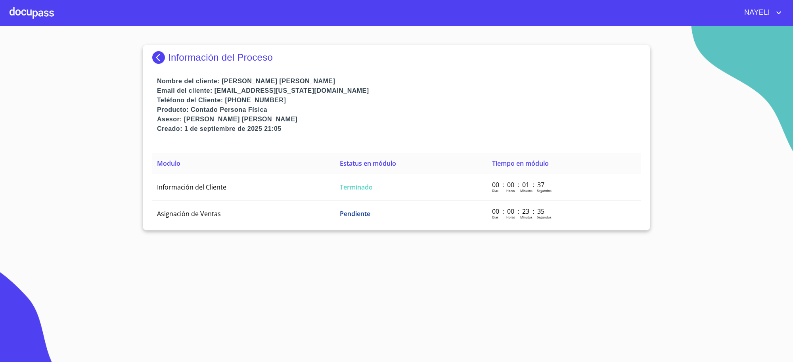
click at [249, 58] on p "Información del Proceso" at bounding box center [220, 57] width 105 height 11
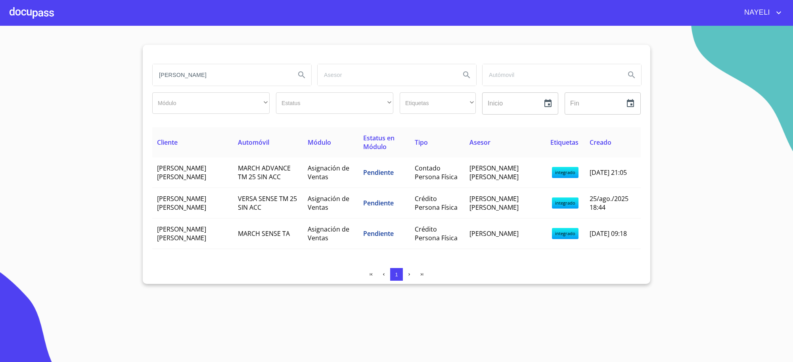
click at [246, 80] on input "alma guadalupe" at bounding box center [221, 74] width 136 height 21
type input "oscar ernesto"
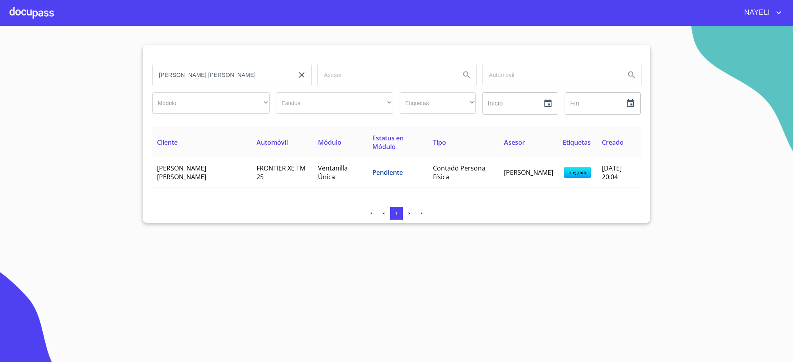
click at [373, 185] on td "Pendiente" at bounding box center [397, 172] width 61 height 31
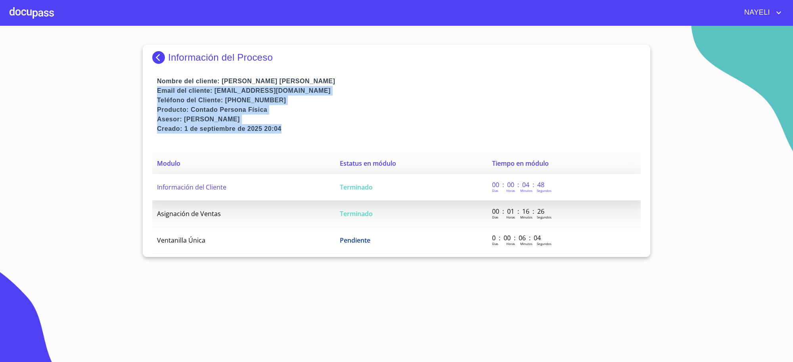
click at [379, 182] on td "Terminado" at bounding box center [411, 187] width 152 height 27
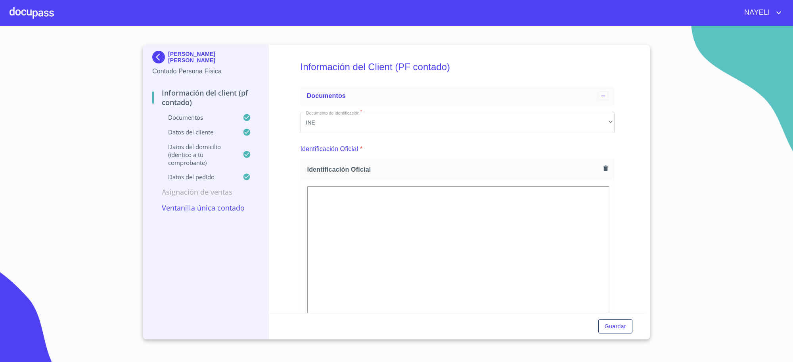
click at [176, 68] on p "Contado Persona Física" at bounding box center [205, 72] width 107 height 10
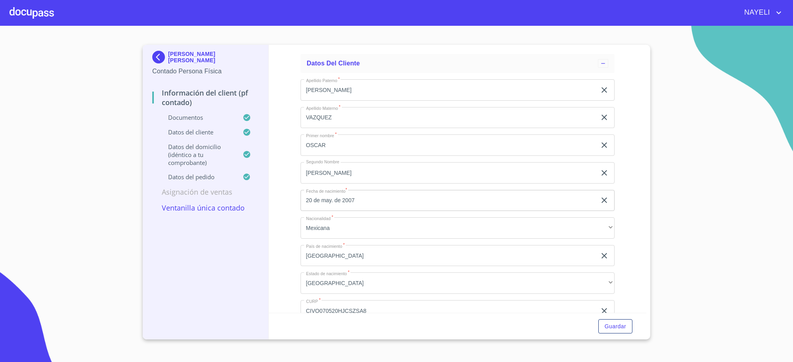
scroll to position [1652, 0]
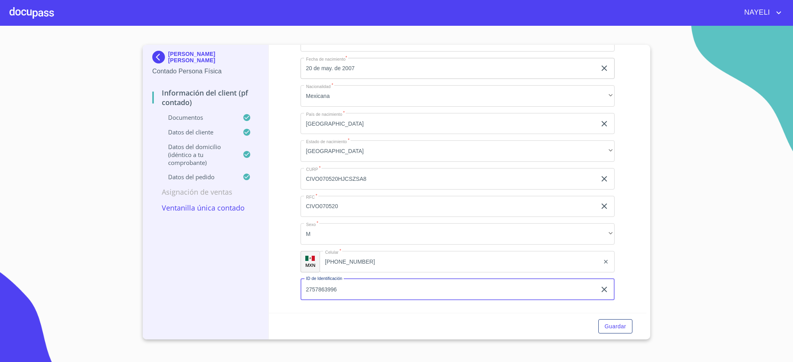
click at [319, 290] on input "2757863996" at bounding box center [448, 289] width 296 height 21
click at [188, 49] on div "OSCAR ERNESTO CISNEROS VAZQUEZ Contado Persona Física" at bounding box center [205, 63] width 107 height 37
click at [182, 57] on p "OSCAR ERNESTO CISNEROS VAZQUEZ" at bounding box center [213, 57] width 91 height 13
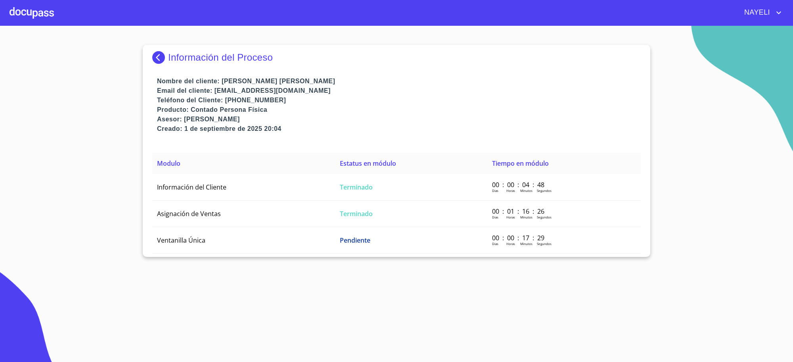
click at [162, 54] on img at bounding box center [160, 57] width 16 height 13
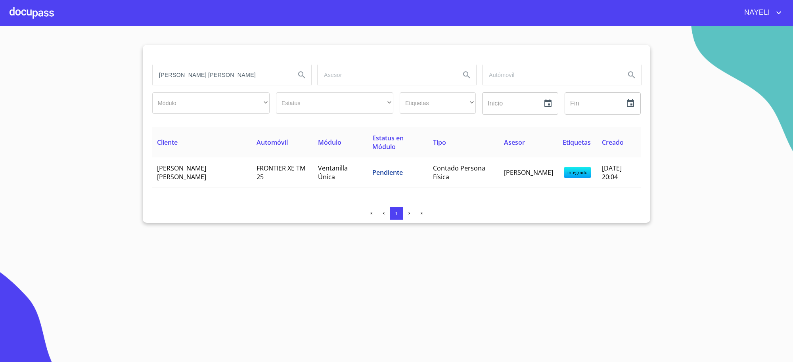
click at [216, 76] on input "oscar ernesto" at bounding box center [221, 74] width 136 height 21
type input "paulina"
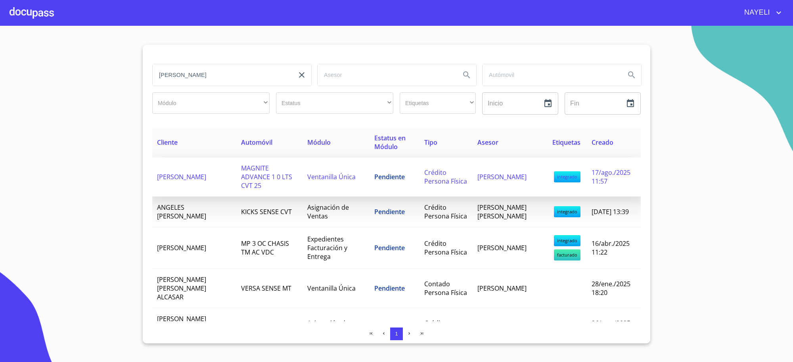
click at [221, 178] on td "PAULINA BORRAYO HERNANDEZ" at bounding box center [194, 176] width 84 height 39
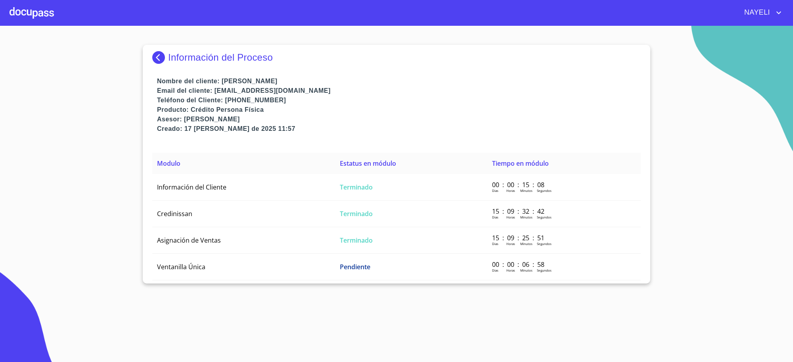
click at [221, 178] on td "Información del Cliente" at bounding box center [243, 187] width 183 height 27
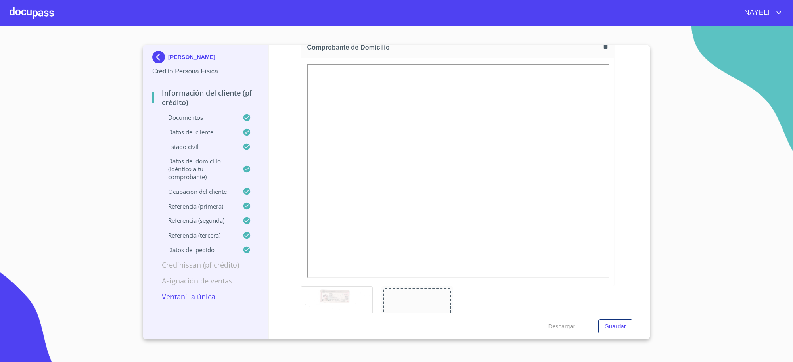
scroll to position [462, 0]
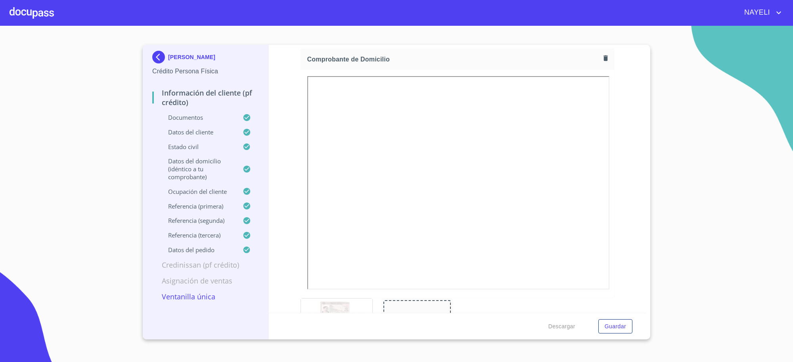
click at [174, 58] on p "PAULINA BORRAYO HERNANDEZ" at bounding box center [191, 57] width 47 height 6
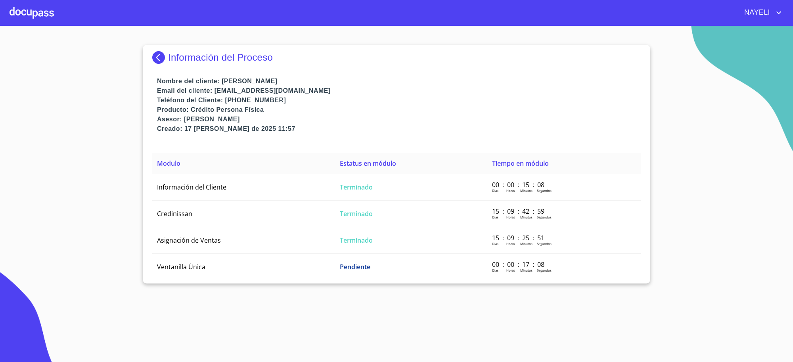
click at [174, 58] on p "Información del Proceso" at bounding box center [220, 57] width 105 height 11
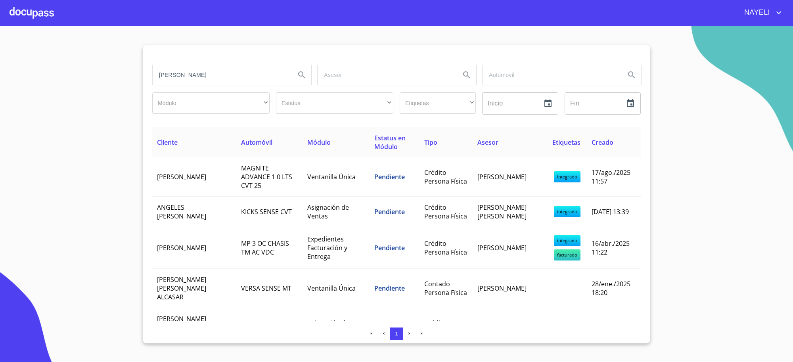
click at [216, 78] on input "paulina" at bounding box center [221, 74] width 136 height 21
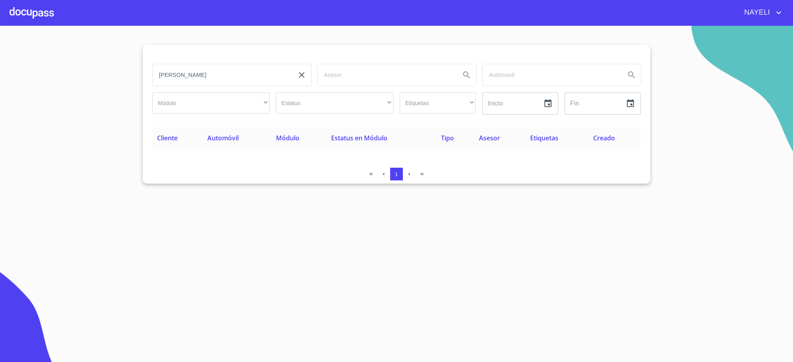
click at [169, 71] on input "jose esau" at bounding box center [221, 74] width 136 height 21
type input "josue esau"
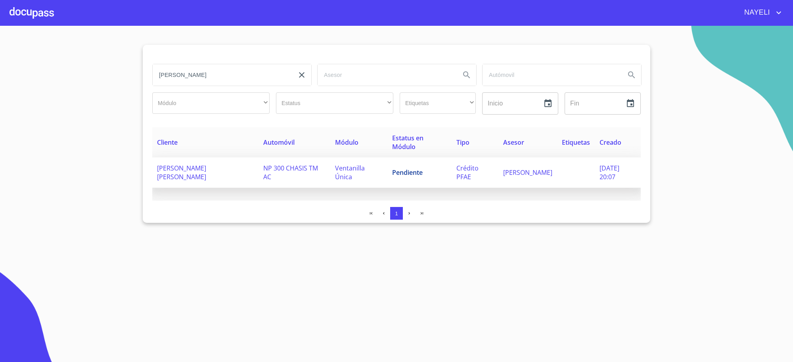
click at [391, 185] on td "Pendiente" at bounding box center [419, 172] width 64 height 31
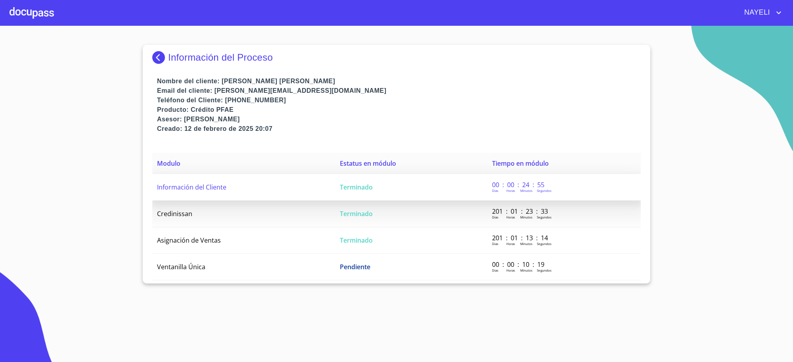
click at [384, 184] on td "Terminado" at bounding box center [411, 187] width 152 height 27
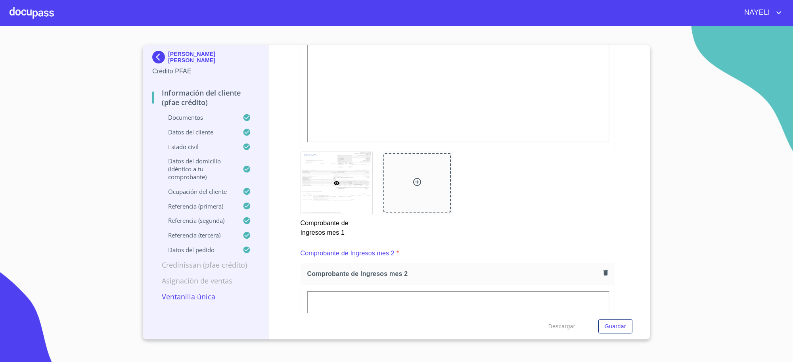
scroll to position [793, 0]
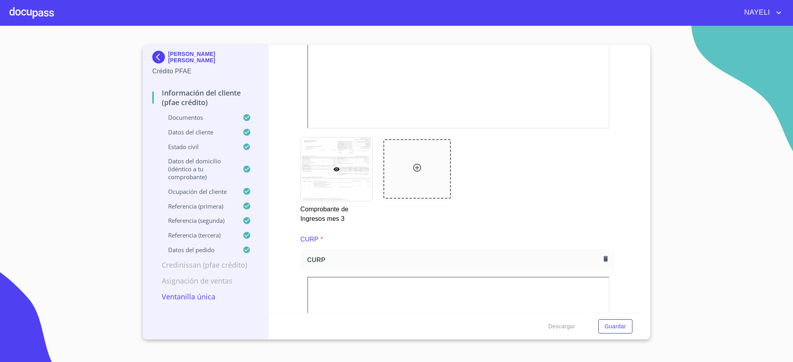
scroll to position [1520, 0]
click at [173, 61] on p "[PERSON_NAME] [PERSON_NAME]" at bounding box center [213, 57] width 91 height 13
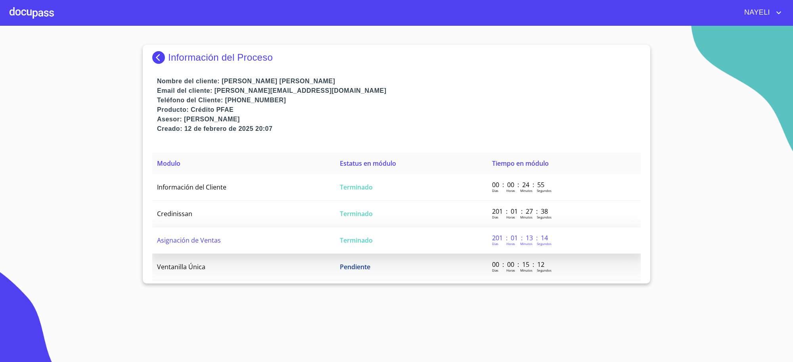
click at [354, 242] on span "Terminado" at bounding box center [356, 240] width 33 height 9
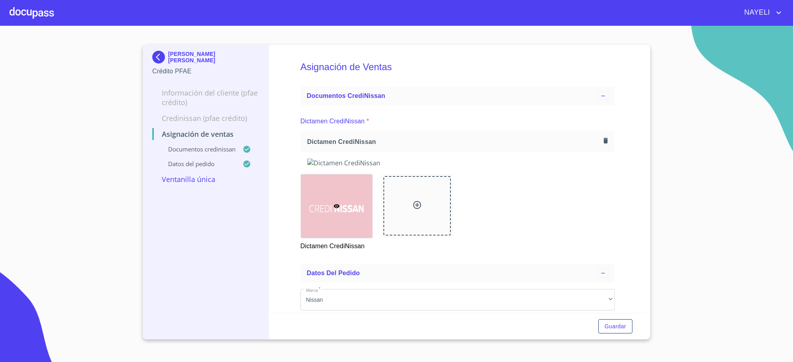
click at [198, 116] on p "Credinissan (PFAE crédito)" at bounding box center [205, 118] width 107 height 10
click at [201, 100] on p "Información del cliente (PFAE crédito)" at bounding box center [205, 97] width 107 height 19
click at [201, 94] on p "Información del cliente (PFAE crédito)" at bounding box center [205, 97] width 107 height 19
click at [190, 182] on p "Ventanilla única" at bounding box center [205, 179] width 107 height 10
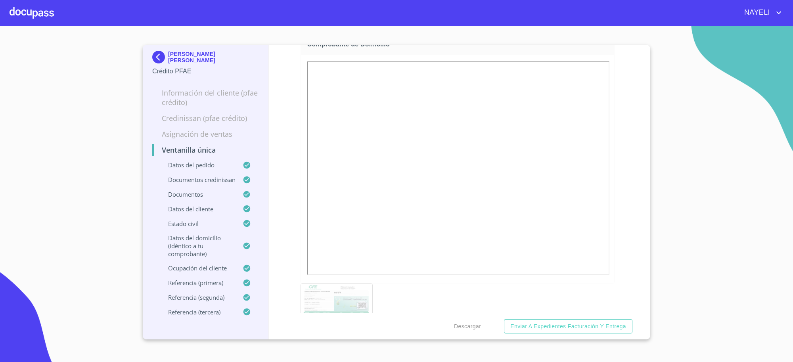
scroll to position [528, 0]
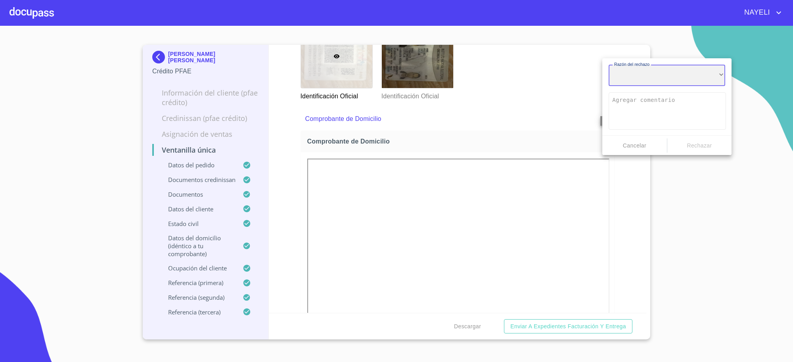
click at [634, 82] on div "​" at bounding box center [667, 75] width 117 height 21
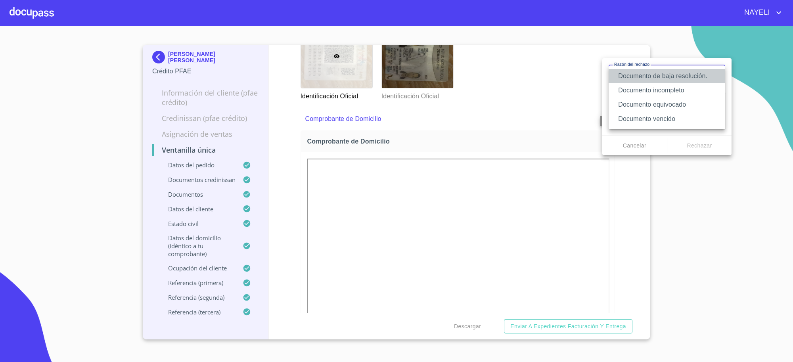
click at [634, 82] on li "Documento de baja resolución." at bounding box center [667, 76] width 117 height 14
type textarea "Favor de enviar de nuevo documento perfectamente claro, puede ser foto o escane…"
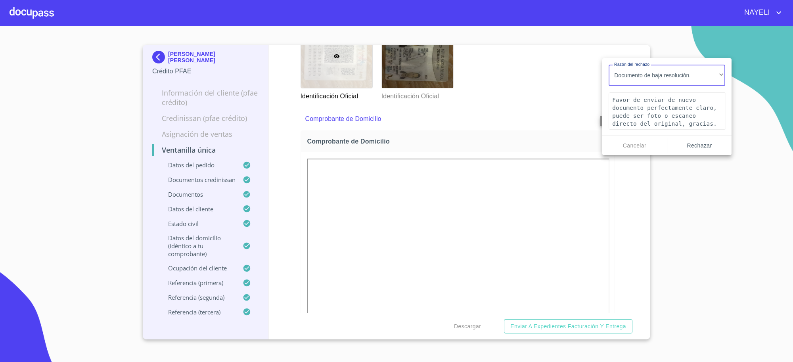
click at [693, 149] on span "Rechazar" at bounding box center [699, 146] width 58 height 10
